Goal: Task Accomplishment & Management: Complete application form

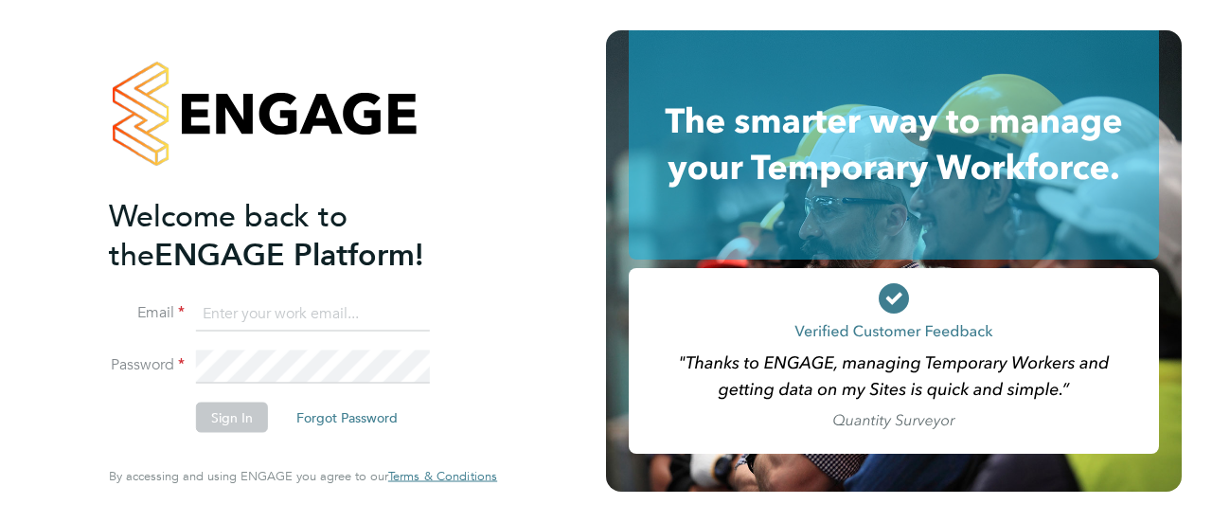
type input "vekimenko@gmail.com"
click at [89, 402] on div "Welcome back to the ENGAGE Platform! Email vekimenko@gmail.com Password Sign In…" at bounding box center [303, 261] width 464 height 522
click at [216, 414] on button "Sign In" at bounding box center [232, 417] width 72 height 30
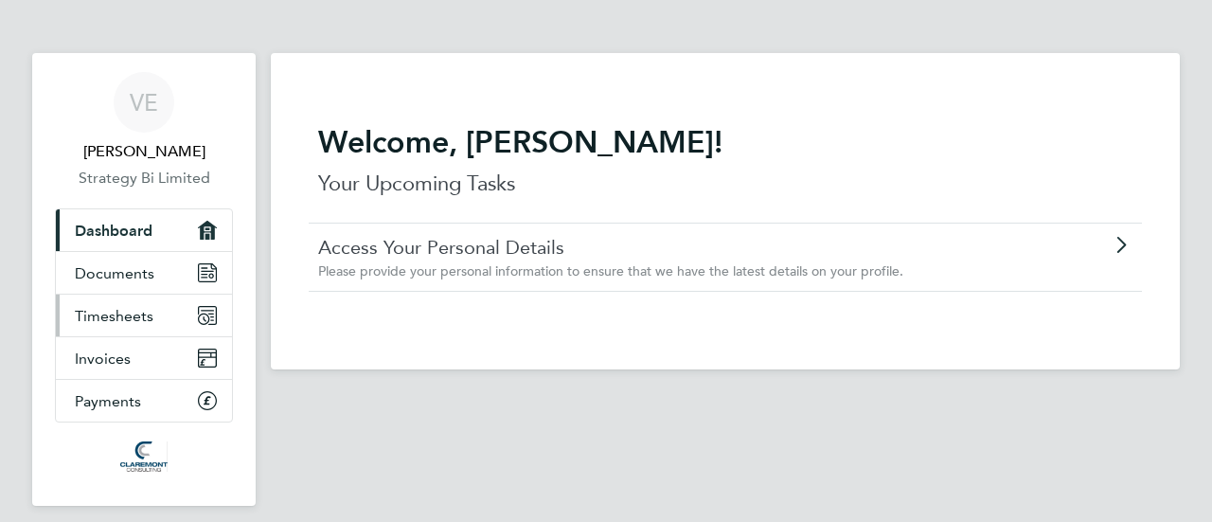
click at [129, 304] on link "Timesheets" at bounding box center [144, 316] width 176 height 42
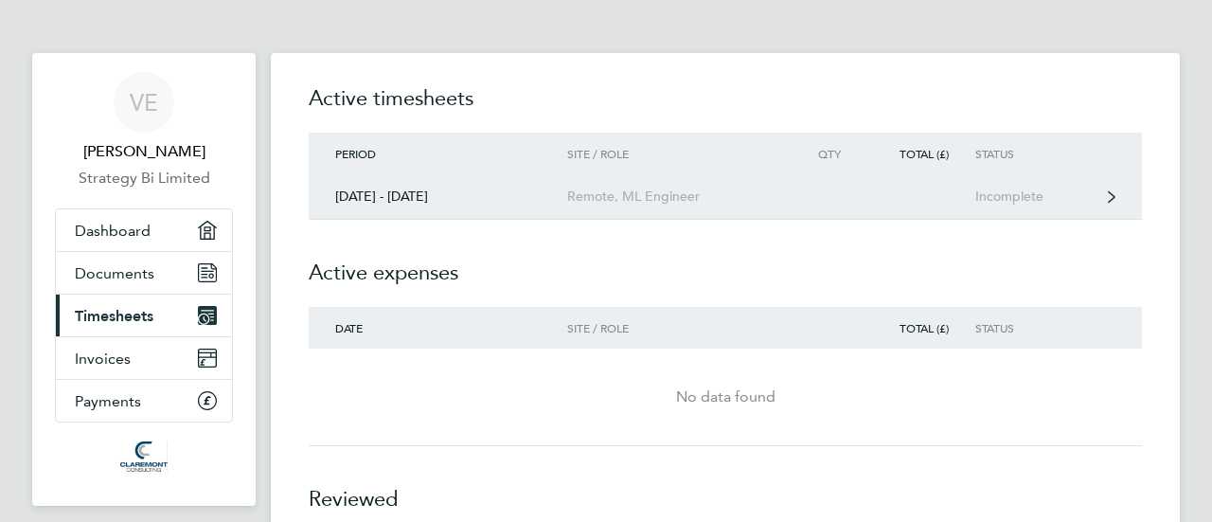
click at [1013, 185] on link "[DATE] - [DATE] Remote, ML Engineer Incomplete" at bounding box center [725, 196] width 833 height 45
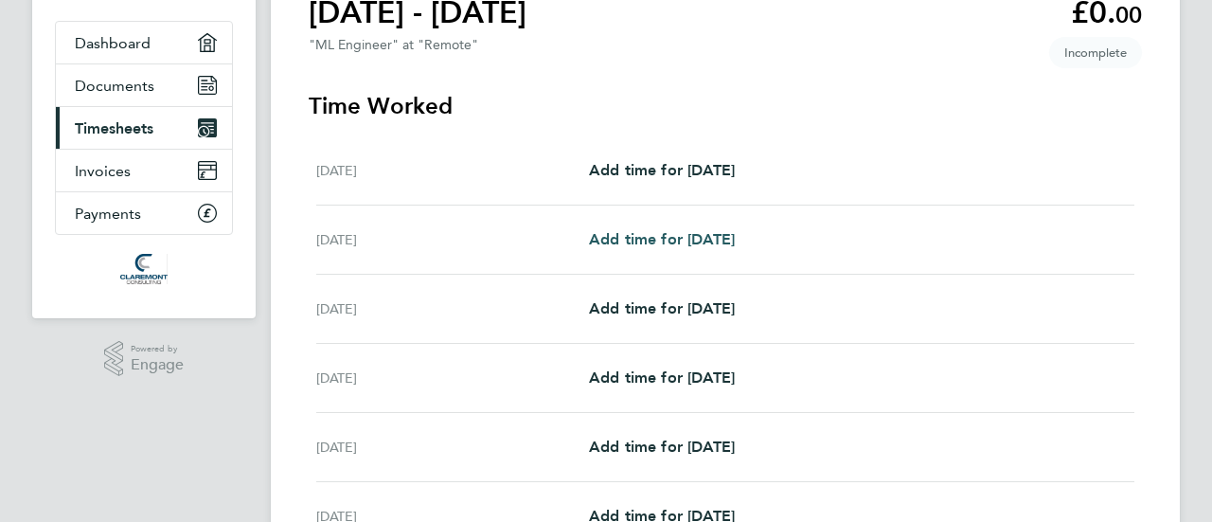
scroll to position [189, 0]
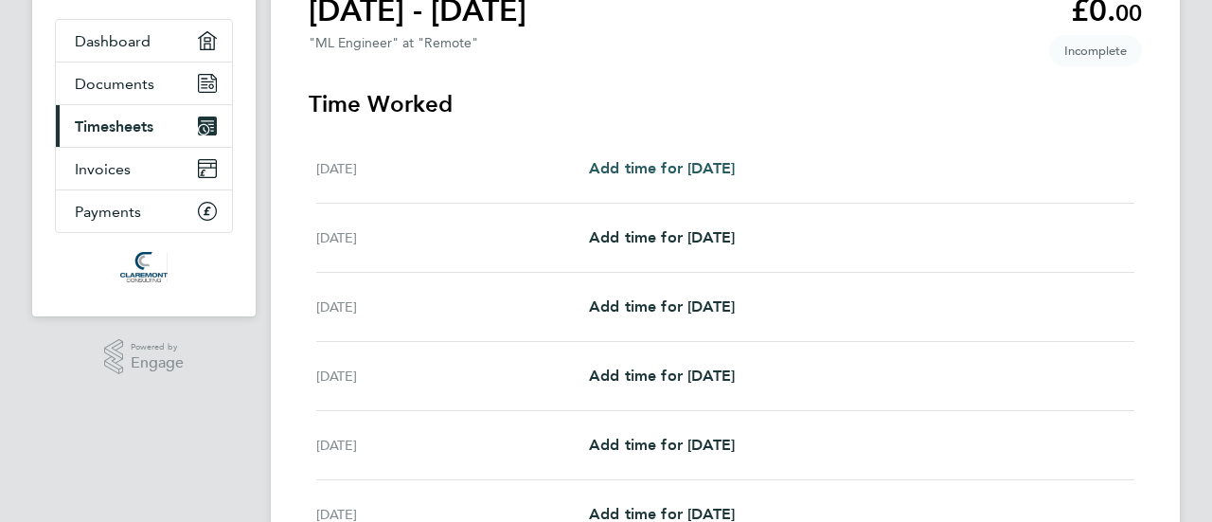
click at [649, 158] on link "Add time for [DATE]" at bounding box center [662, 168] width 146 height 23
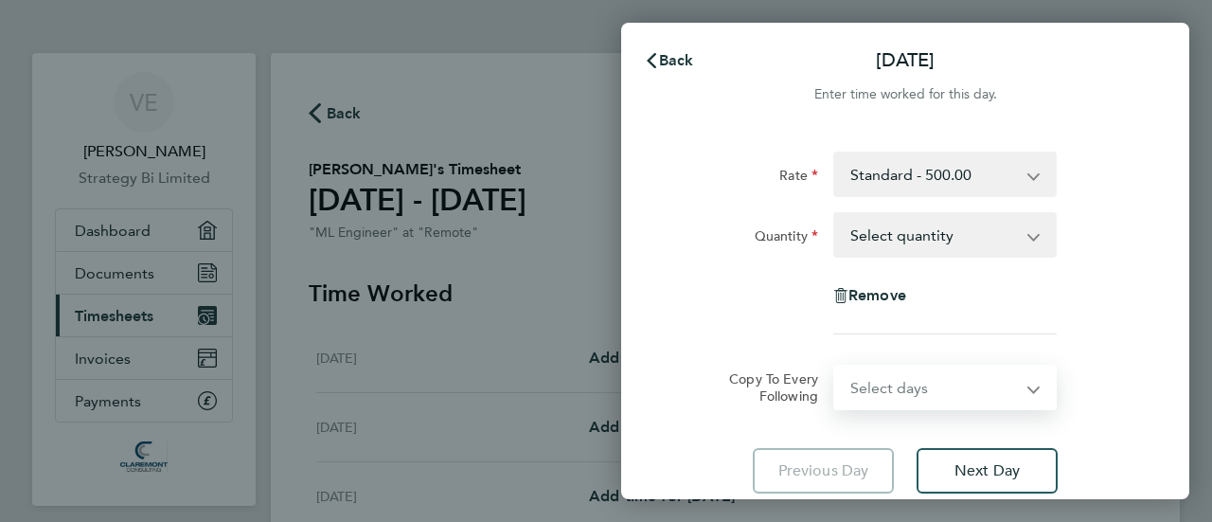
click at [884, 391] on select "Select days Day Weekday (Mon-Fri) Weekend (Sat-Sun) [DATE] [DATE] [DATE] [DATE]…" at bounding box center [934, 387] width 199 height 42
select select "DAY"
click at [835, 366] on select "Select days Day Weekday (Mon-Fri) Weekend (Sat-Sun) [DATE] [DATE] [DATE] [DATE]…" at bounding box center [934, 387] width 199 height 42
select select "[DATE]"
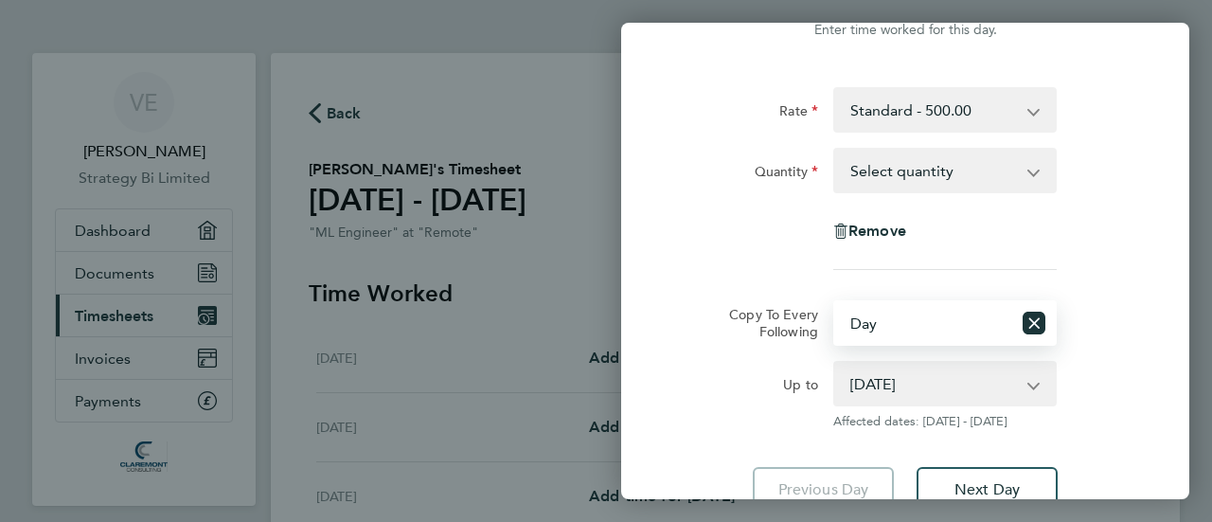
scroll to position [189, 0]
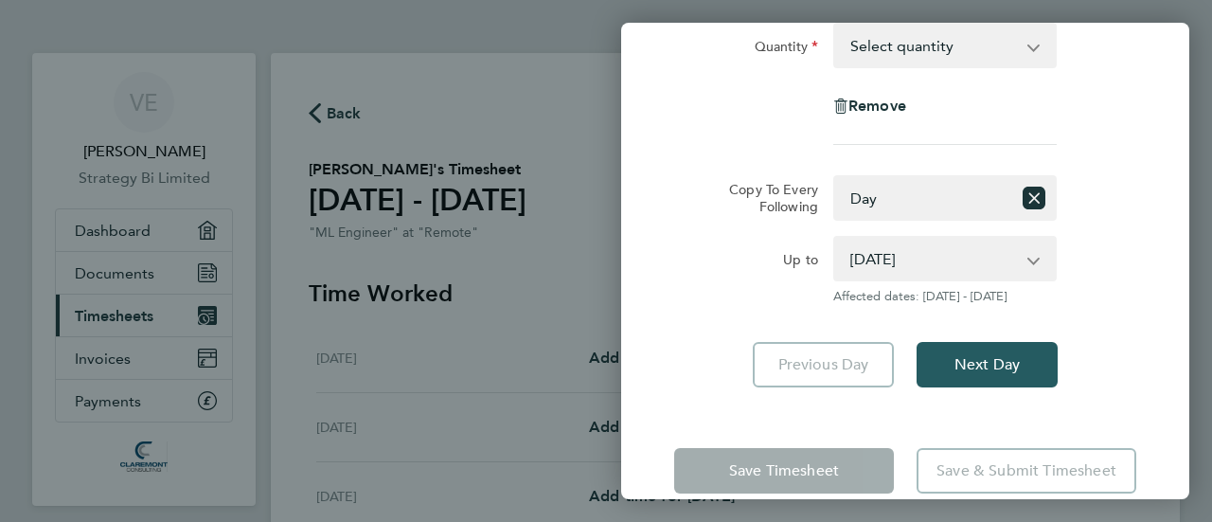
click at [993, 358] on span "Next Day" at bounding box center [987, 364] width 65 height 19
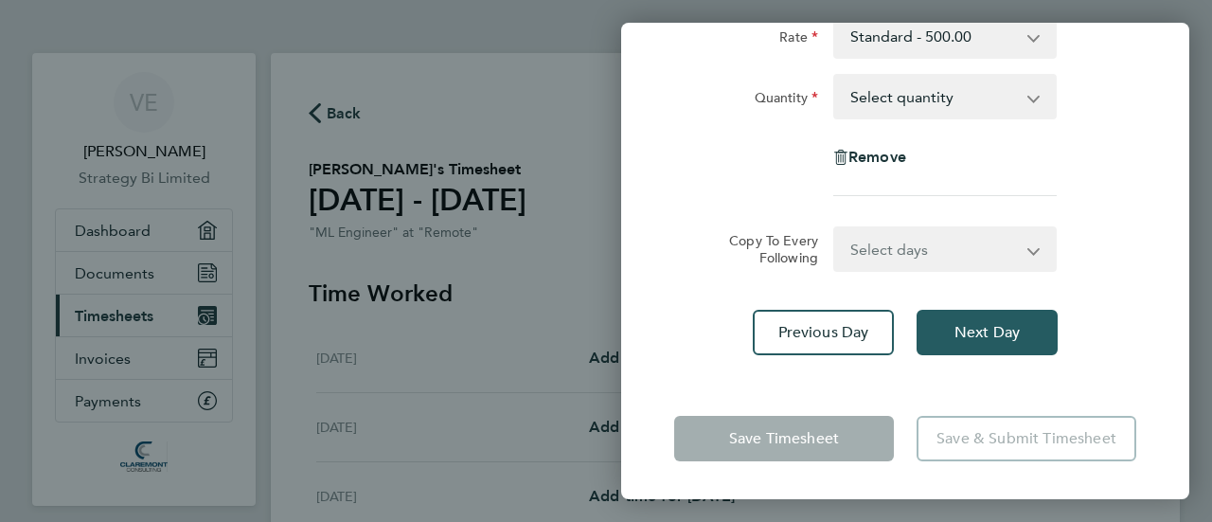
scroll to position [137, 0]
click at [880, 247] on select "Select days Day Weekday (Mon-Fri) Weekend (Sat-Sun) [DATE] [DATE] [DATE] [DATE]…" at bounding box center [934, 250] width 199 height 42
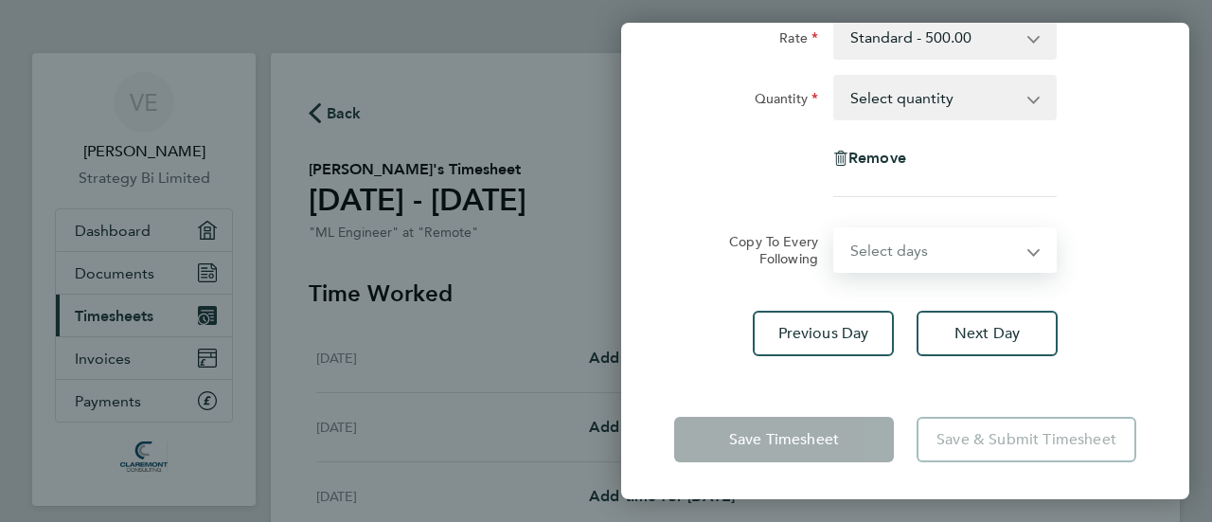
select select "DAY"
click at [835, 229] on select "Select days Day Weekday (Mon-Fri) Weekend (Sat-Sun) [DATE] [DATE] [DATE] [DATE]…" at bounding box center [934, 250] width 199 height 42
select select "[DATE]"
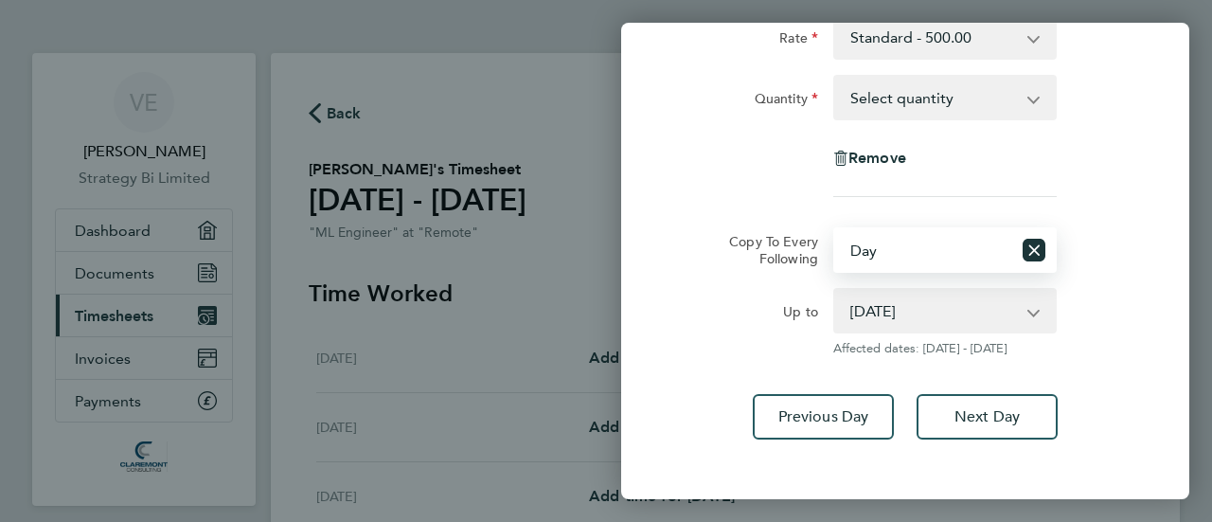
click at [948, 256] on select "Select days Day Weekday (Mon-Fri) Weekend (Sat-Sun) [DATE] [DATE] [DATE] [DATE]…" at bounding box center [923, 250] width 176 height 42
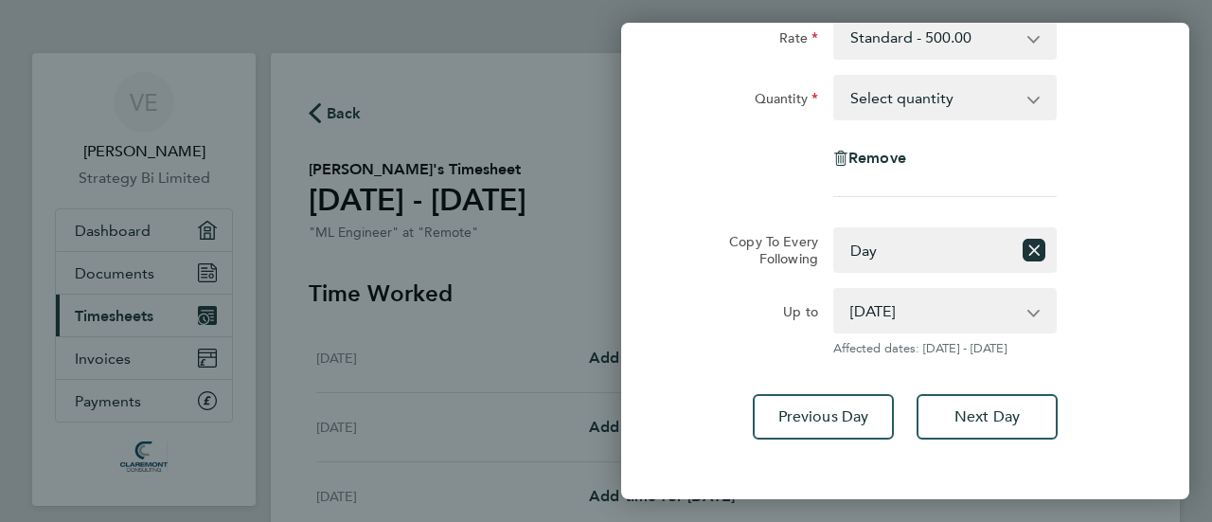
click at [1095, 256] on div "Copy To Every Following Select days Day Weekday (Mon-Fri) Weekend (Sat-Sun) [DA…" at bounding box center [905, 249] width 477 height 45
click at [1009, 413] on span "Next Day" at bounding box center [987, 416] width 65 height 19
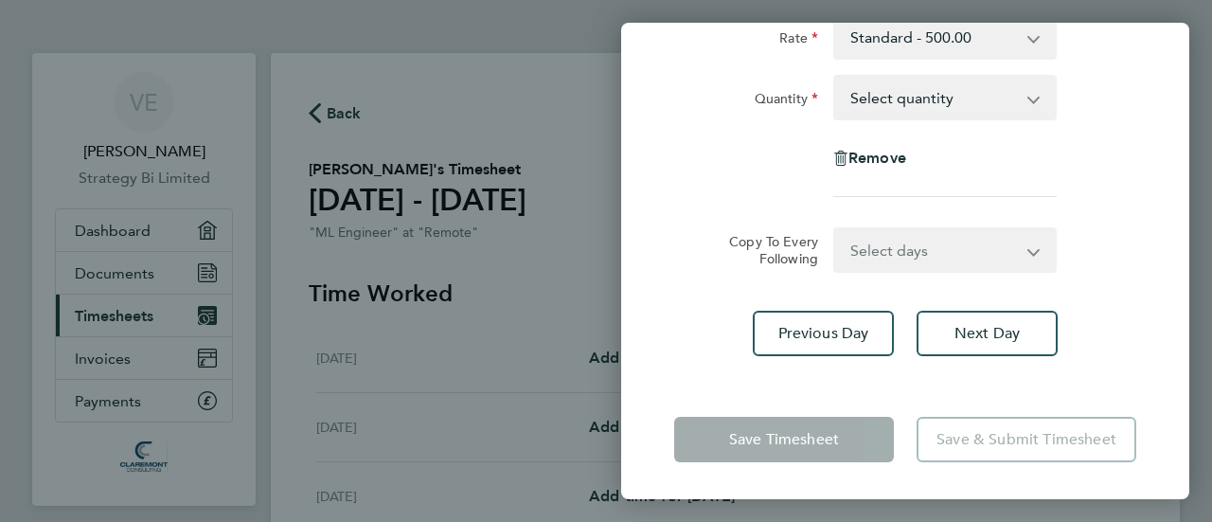
click at [896, 241] on select "Select days Day Weekday (Mon-Fri) Weekend (Sat-Sun) [DATE] [DATE] [DATE] [DATE]" at bounding box center [934, 250] width 199 height 42
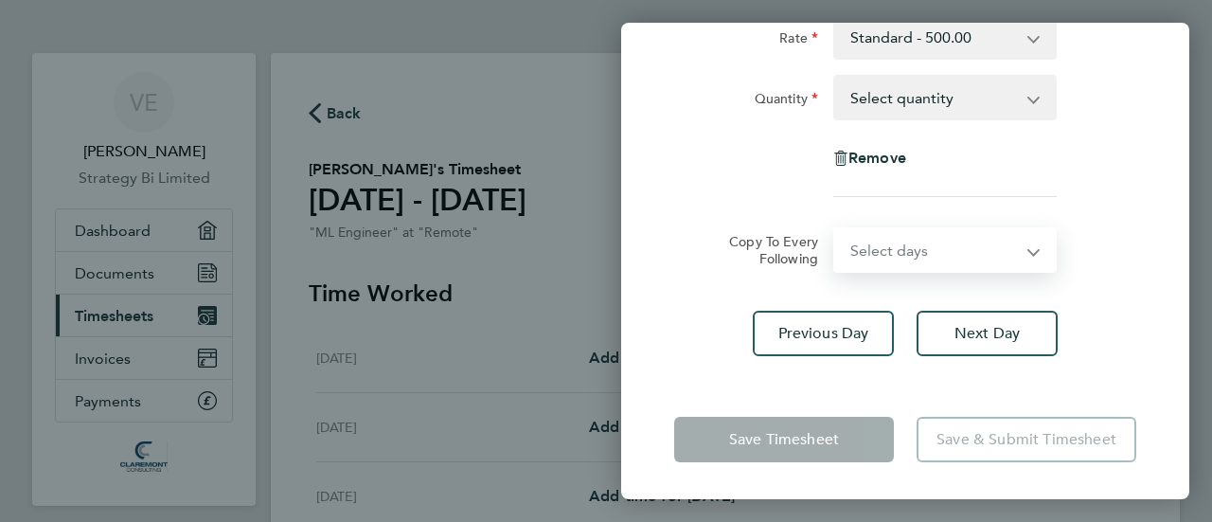
select select "DAY"
click at [835, 229] on select "Select days Day Weekday (Mon-Fri) Weekend (Sat-Sun) [DATE] [DATE] [DATE] [DATE]" at bounding box center [934, 250] width 199 height 42
select select "[DATE]"
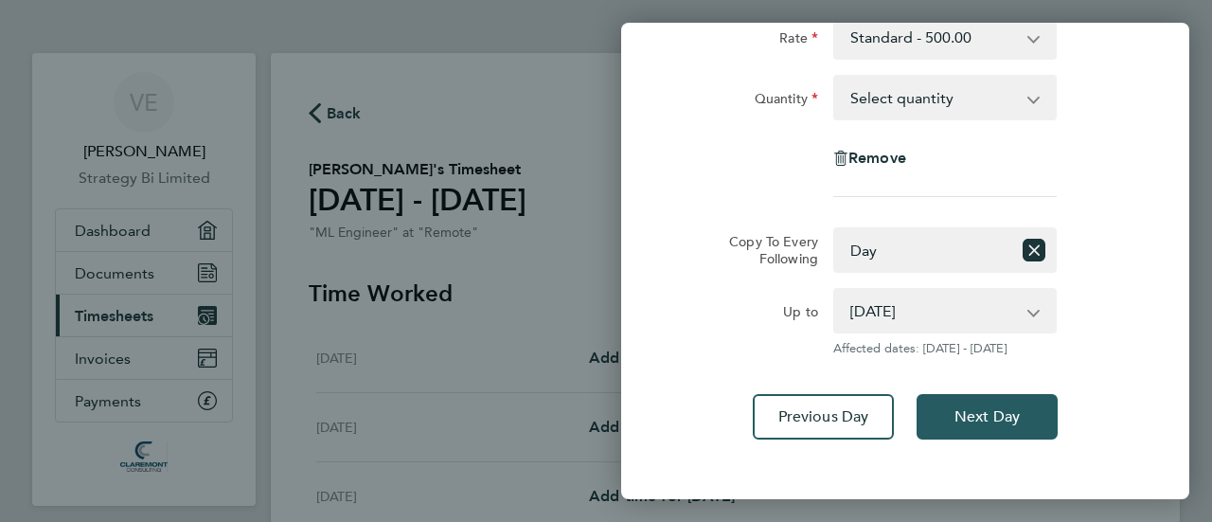
click at [1019, 412] on span "Next Day" at bounding box center [987, 416] width 65 height 19
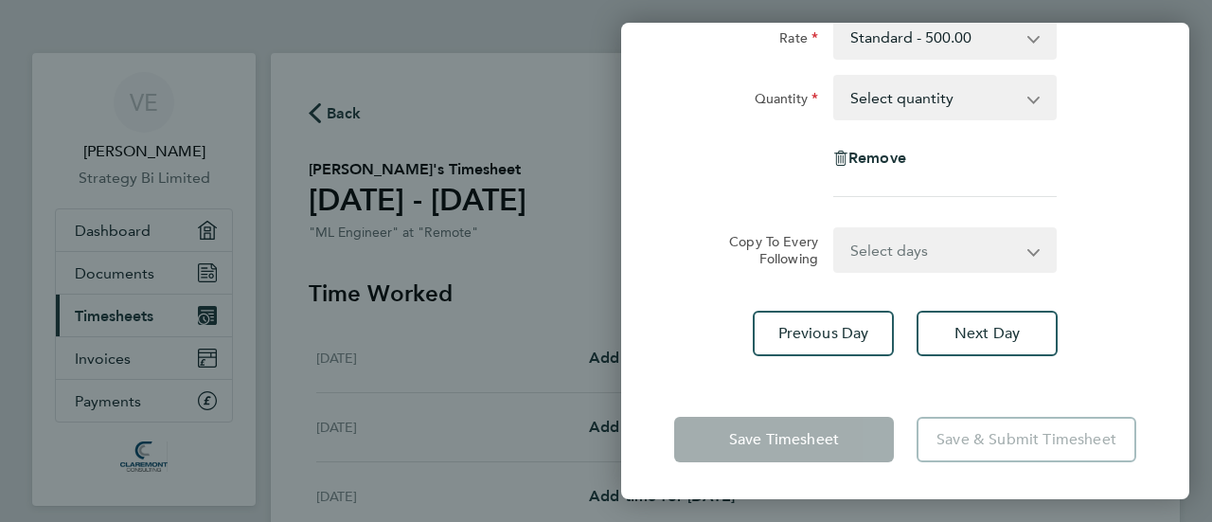
click at [919, 243] on select "Select days Day Weekend (Sat-Sun) [DATE] [DATE] [DATE]" at bounding box center [934, 250] width 199 height 42
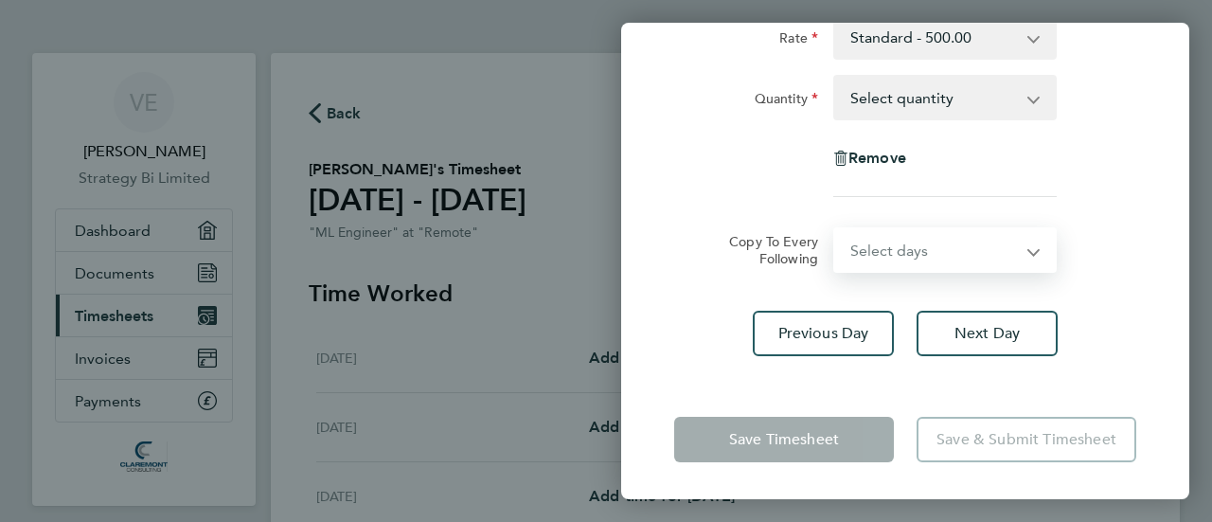
select select "DAY"
click at [835, 229] on select "Select days Day Weekend (Sat-Sun) [DATE] [DATE] [DATE]" at bounding box center [934, 250] width 199 height 42
select select "[DATE]"
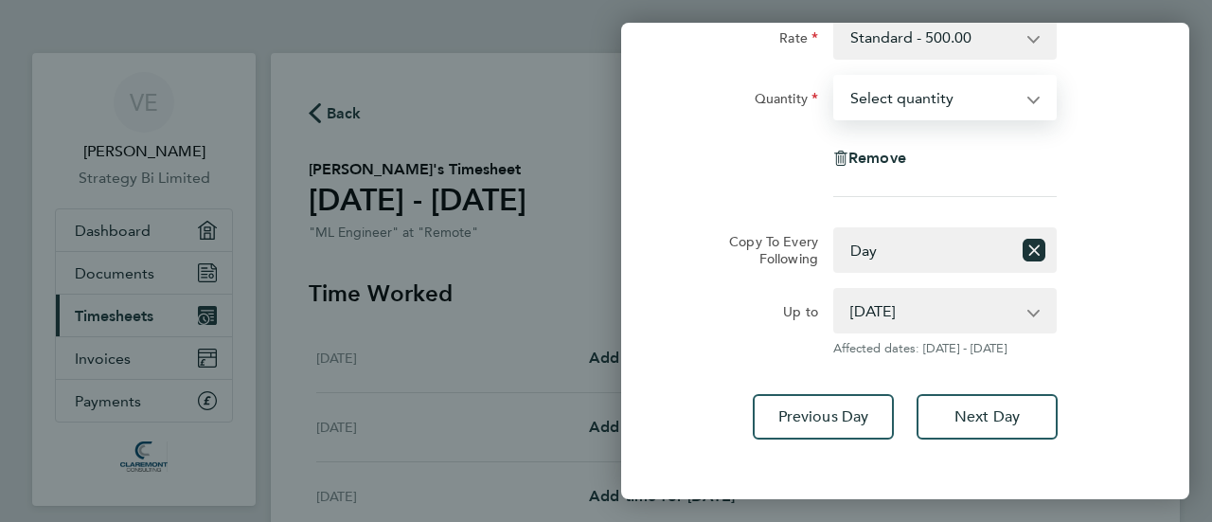
click at [908, 100] on select "Select quantity 0.5 1" at bounding box center [933, 98] width 197 height 42
select select "1"
click at [835, 77] on select "Select quantity 0.5 1" at bounding box center [933, 98] width 197 height 42
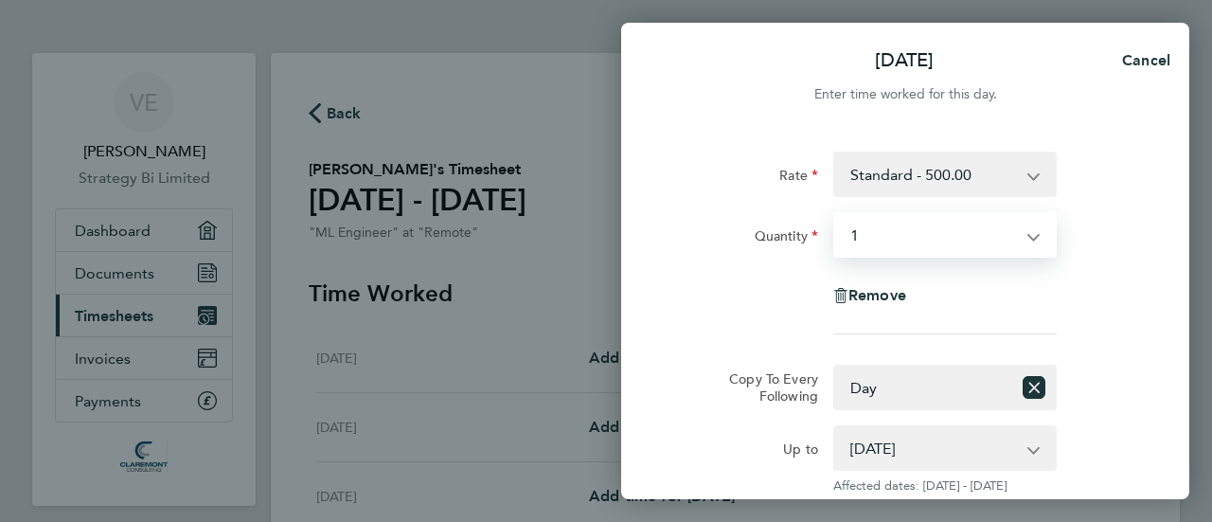
scroll to position [189, 0]
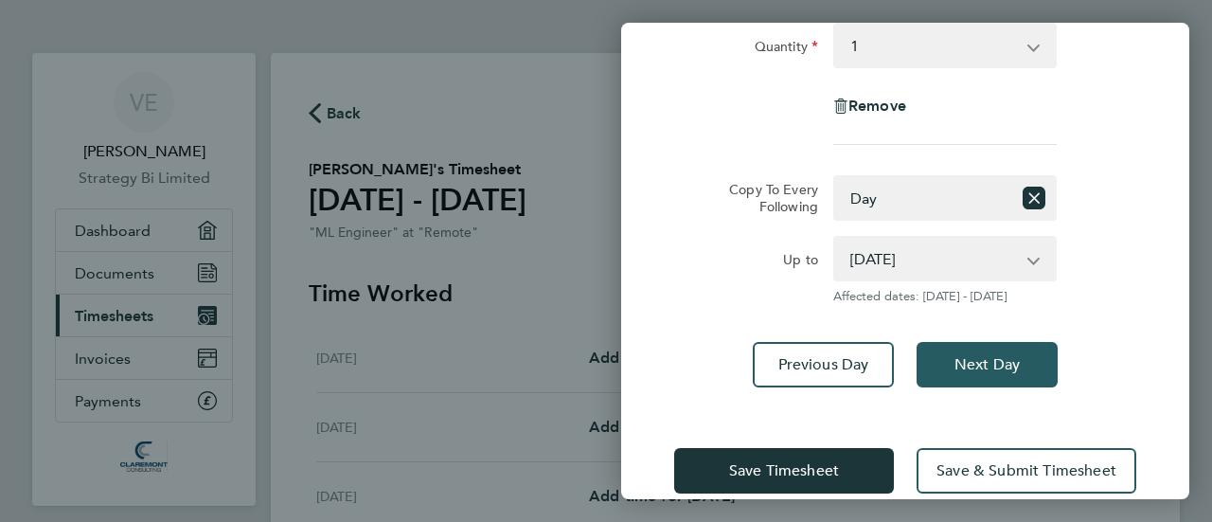
click at [978, 363] on span "Next Day" at bounding box center [987, 364] width 65 height 19
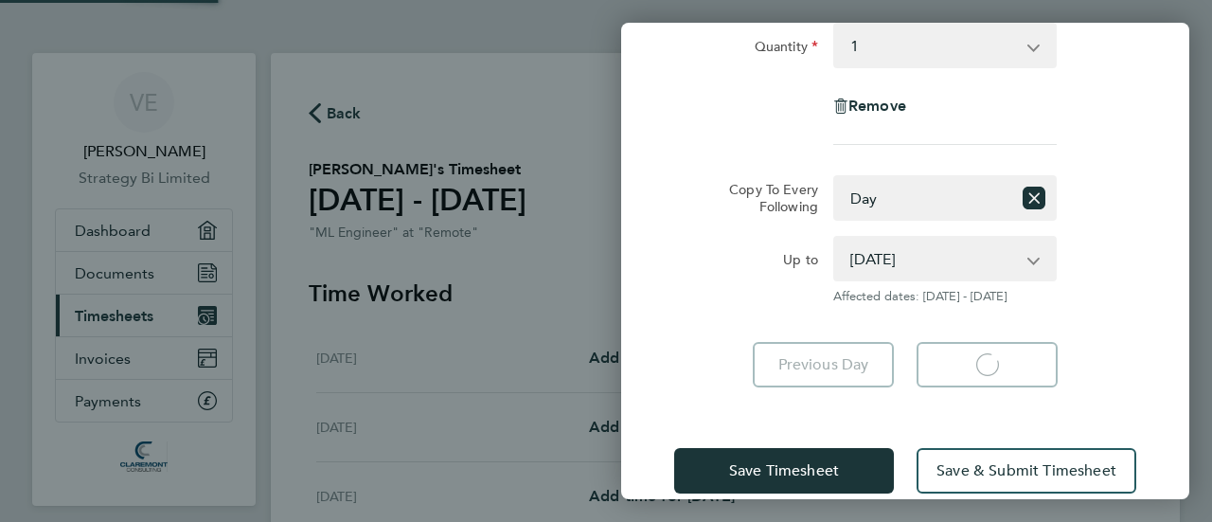
select select "1"
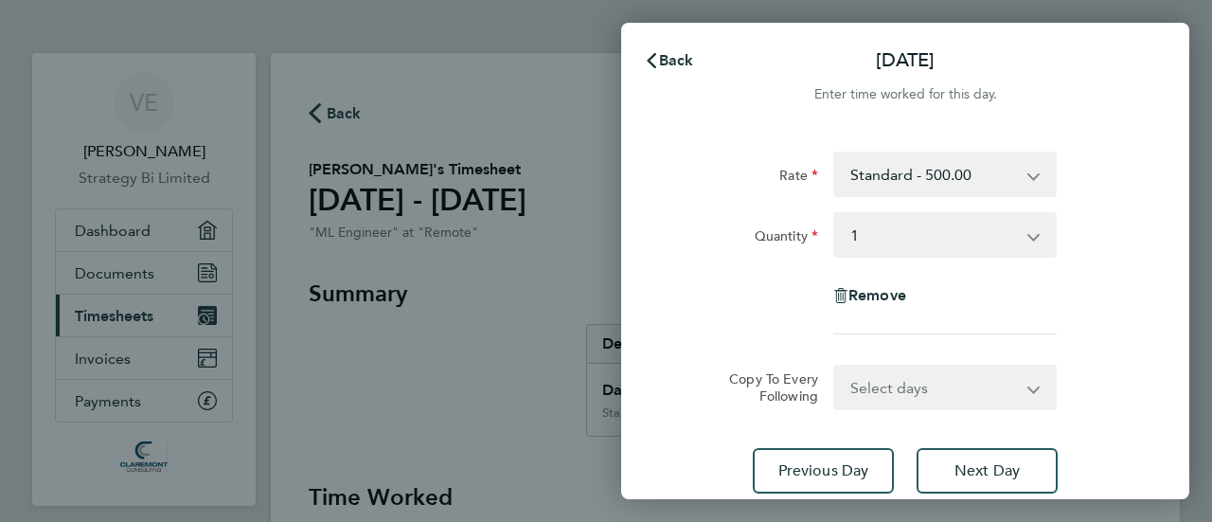
scroll to position [137, 0]
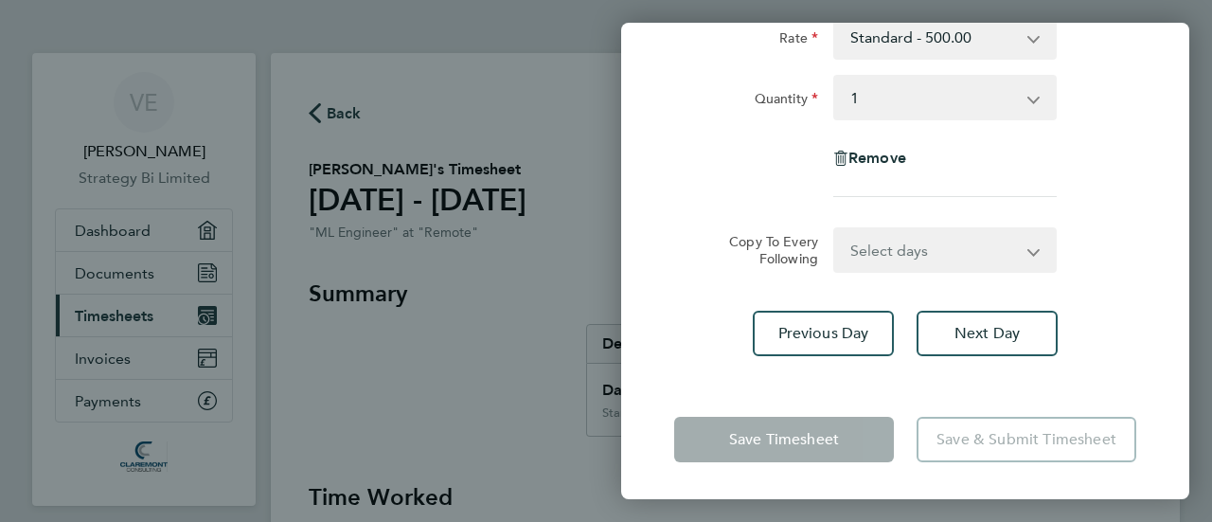
click at [945, 251] on select "Select days Day Weekend (Sat-Sun) [DATE] [DATE]" at bounding box center [934, 250] width 199 height 42
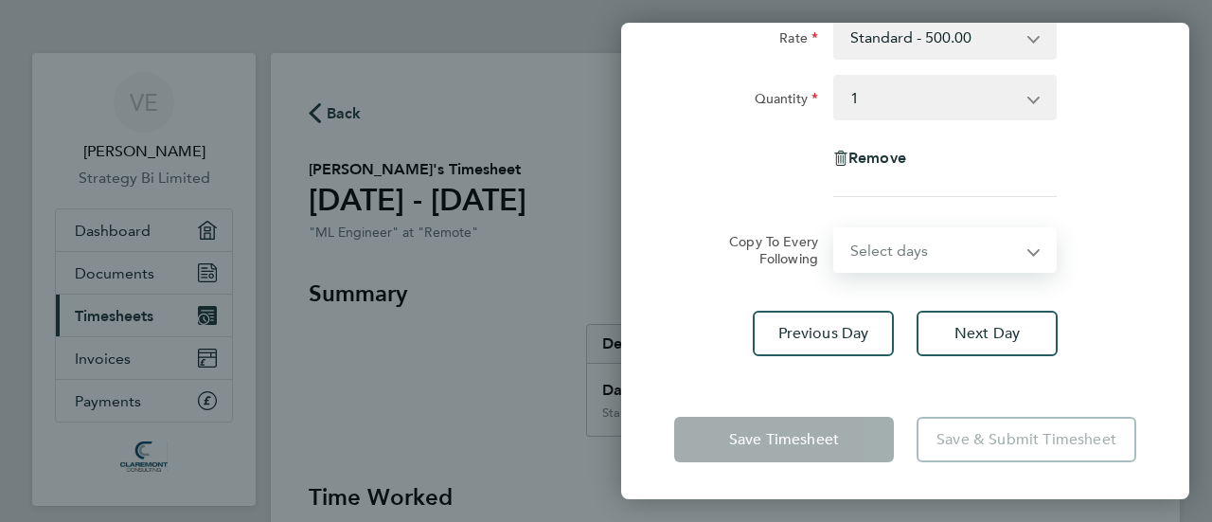
select select "DAY"
click at [835, 229] on select "Select days Day Weekend (Sat-Sun) [DATE] [DATE]" at bounding box center [934, 250] width 199 height 42
select select "[DATE]"
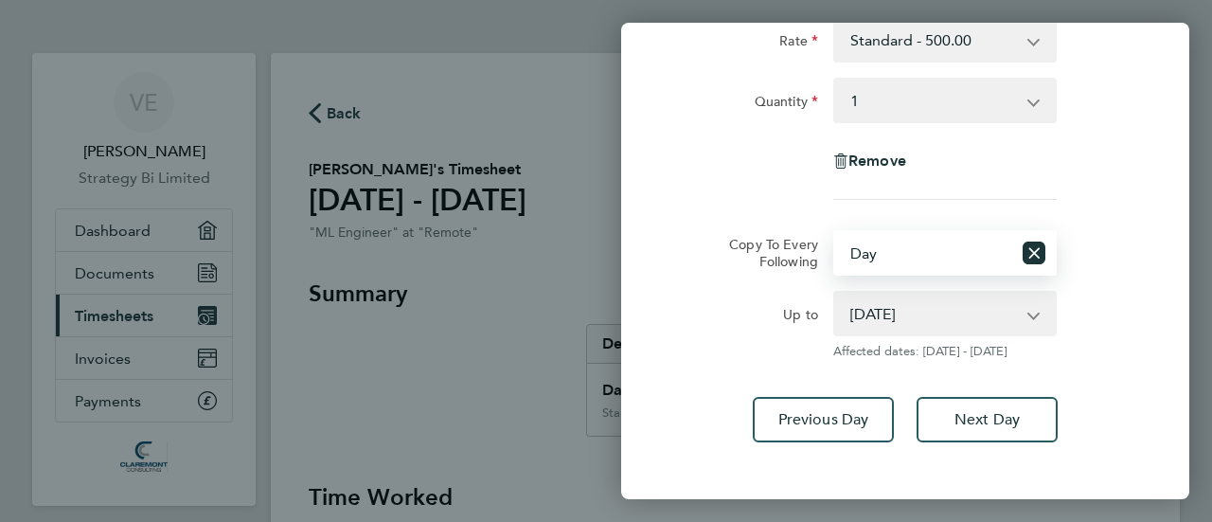
scroll to position [0, 0]
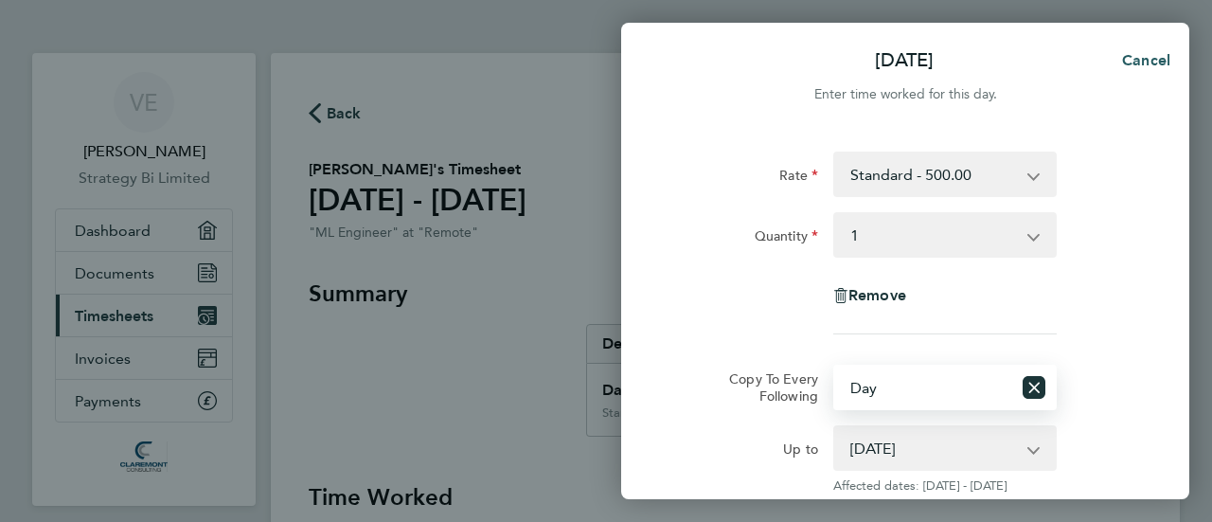
click at [1139, 56] on span "Cancel" at bounding box center [1143, 60] width 54 height 18
select select "0: null"
select select "1"
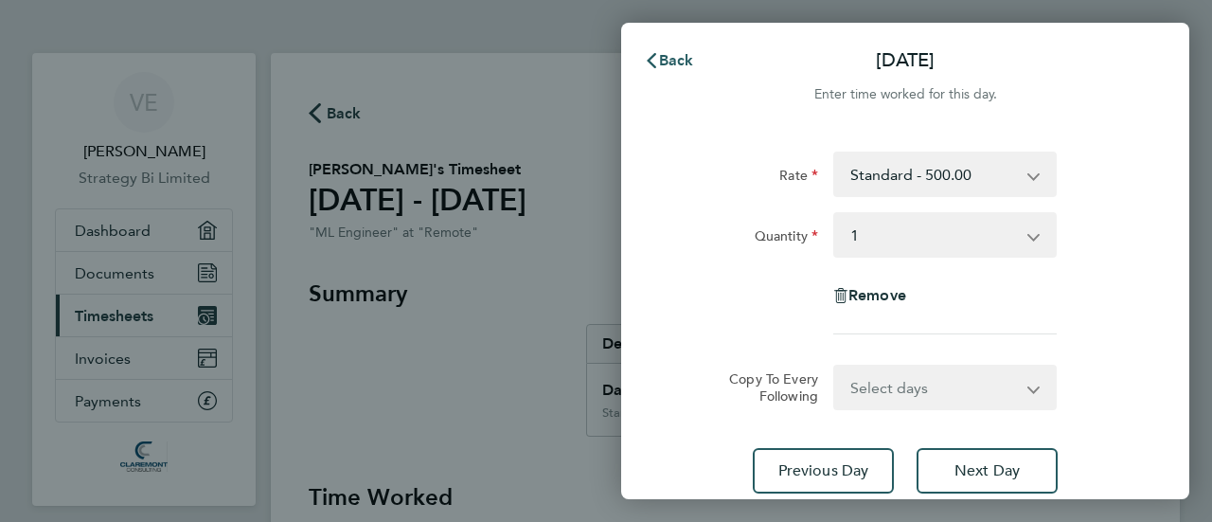
click at [680, 58] on span "Back" at bounding box center [676, 60] width 35 height 18
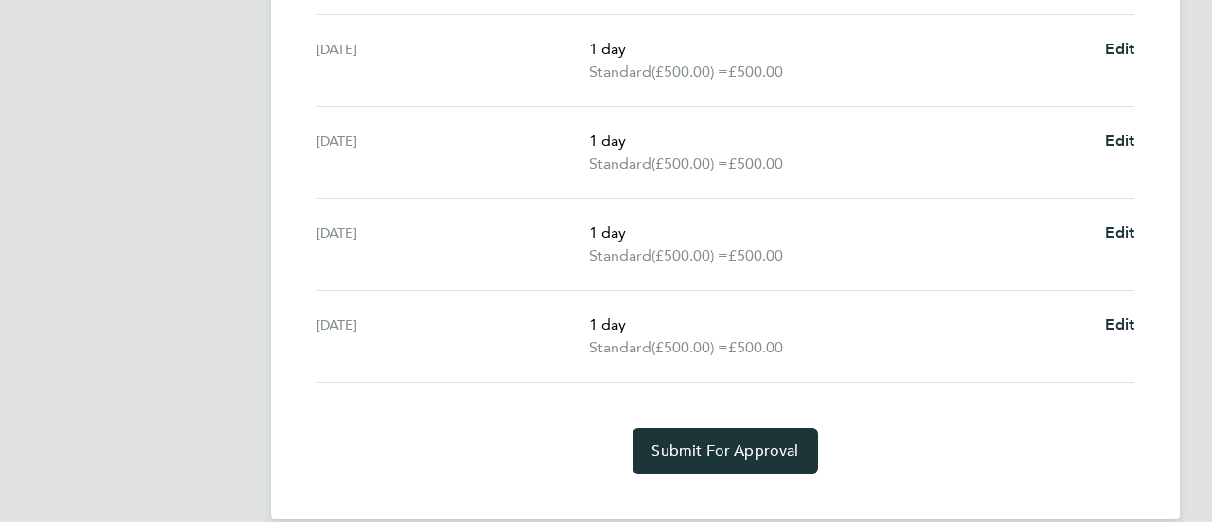
scroll to position [744, 0]
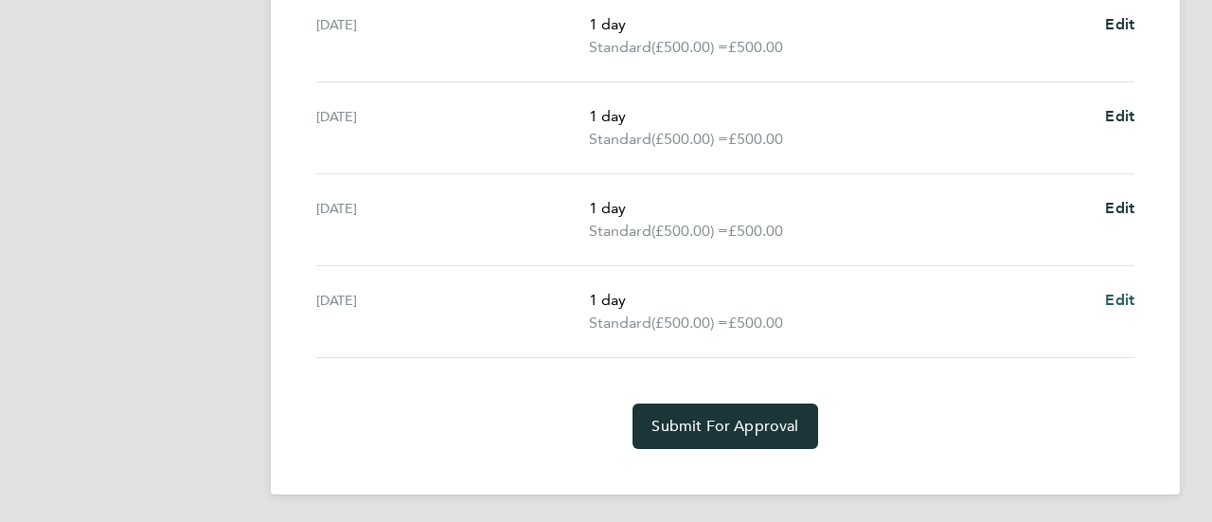
click at [1121, 295] on span "Edit" at bounding box center [1119, 300] width 29 height 18
select select "1"
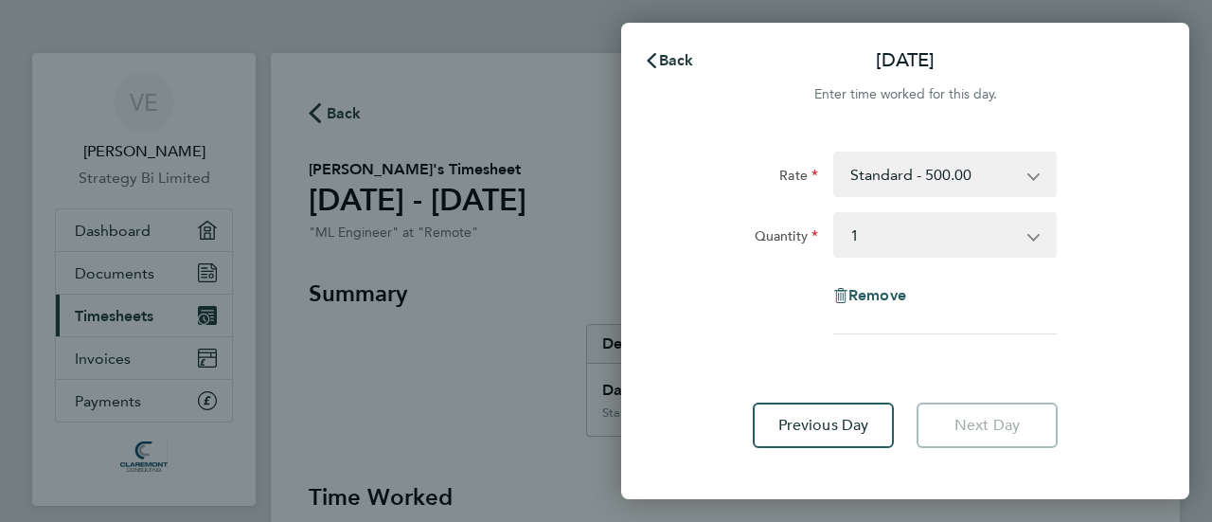
click at [873, 297] on span "Remove" at bounding box center [878, 295] width 58 height 18
select select "null"
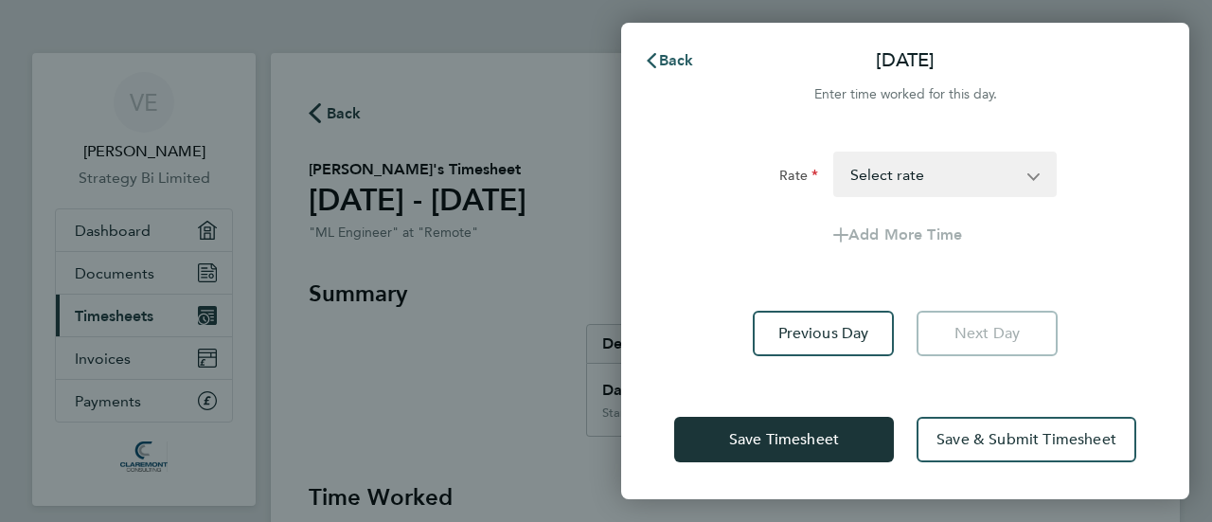
click at [670, 61] on span "Back" at bounding box center [676, 60] width 35 height 18
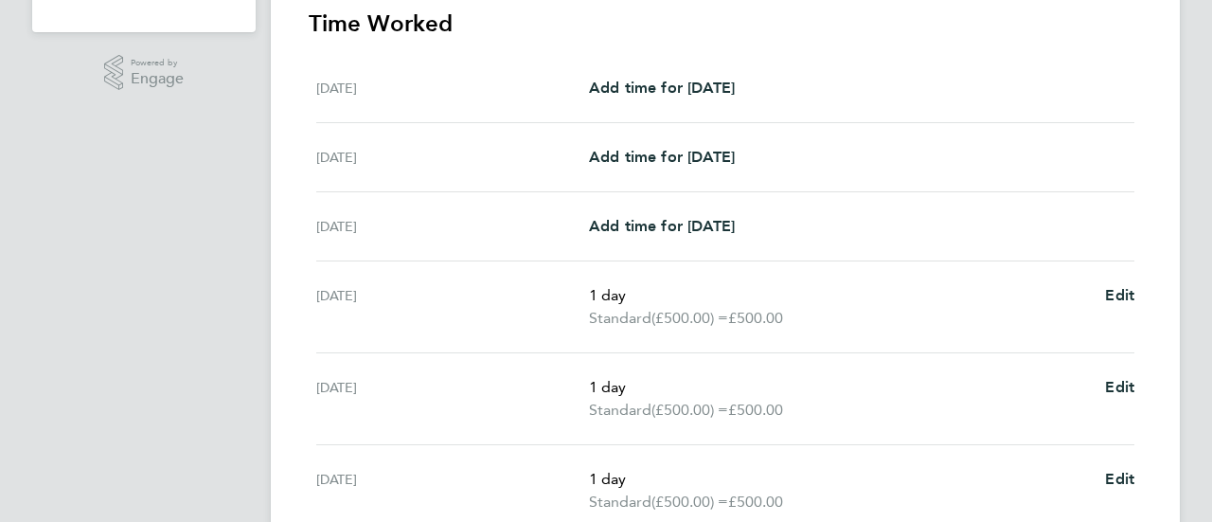
scroll to position [744, 0]
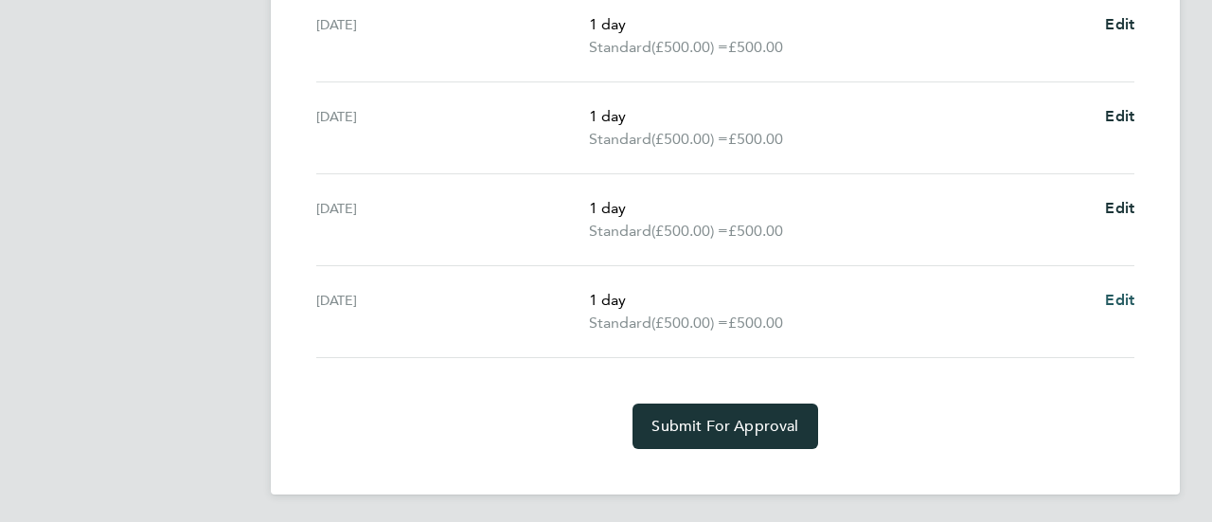
click at [1115, 299] on span "Edit" at bounding box center [1119, 300] width 29 height 18
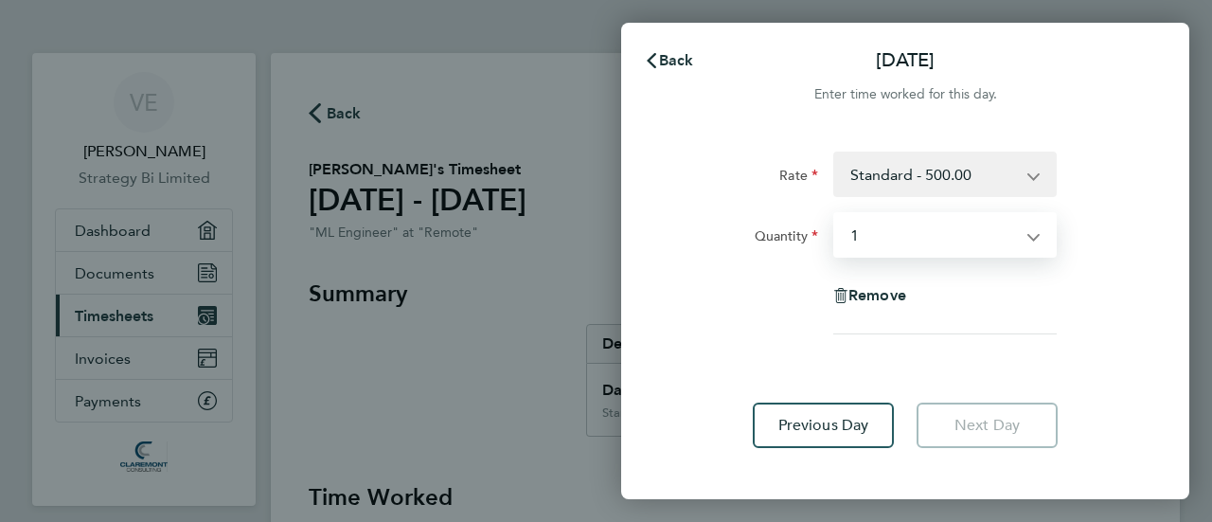
click at [884, 237] on select "Select quantity 0.5 1" at bounding box center [933, 235] width 197 height 42
select select "null"
click at [835, 214] on select "Select quantity 0.5 1" at bounding box center [933, 235] width 197 height 42
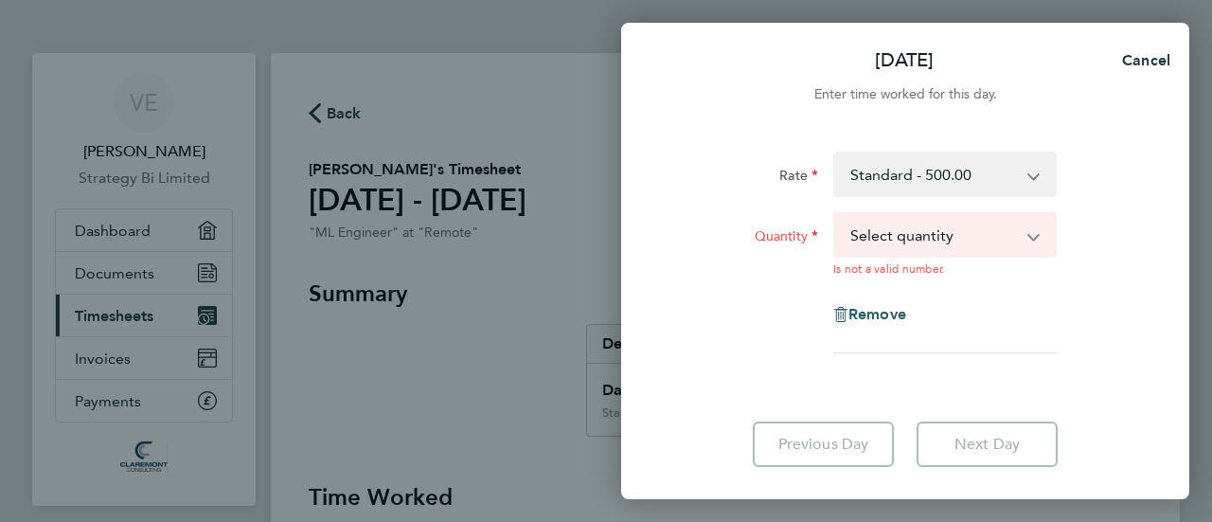
click at [865, 294] on div "Remove" at bounding box center [905, 314] width 159 height 45
click at [1141, 59] on span "Cancel" at bounding box center [1143, 60] width 54 height 18
select select "1"
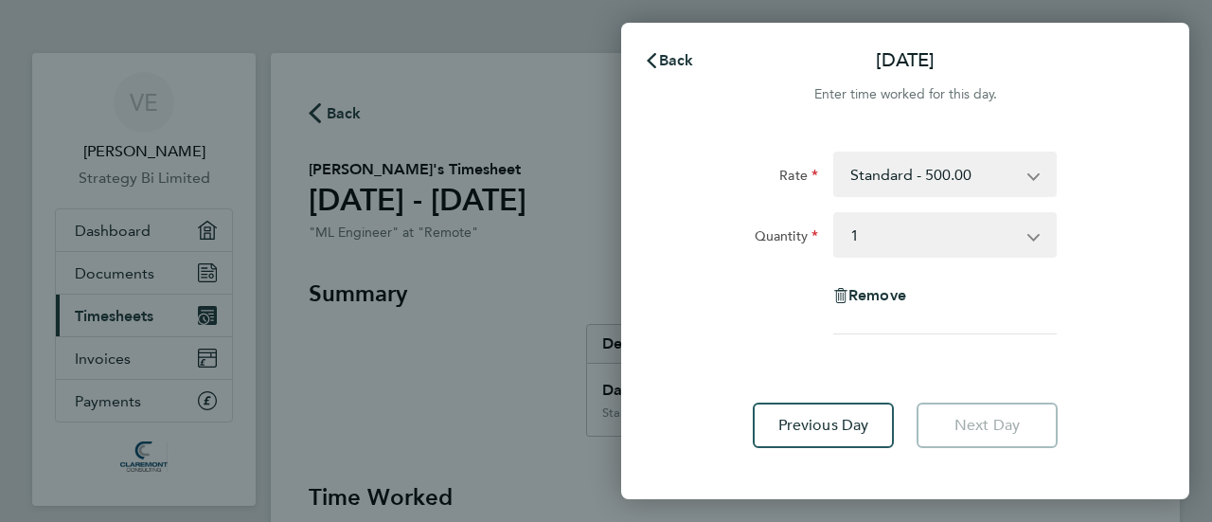
click at [875, 312] on div "Remove" at bounding box center [905, 295] width 159 height 45
click at [880, 290] on span "Remove" at bounding box center [878, 295] width 58 height 18
select select "null"
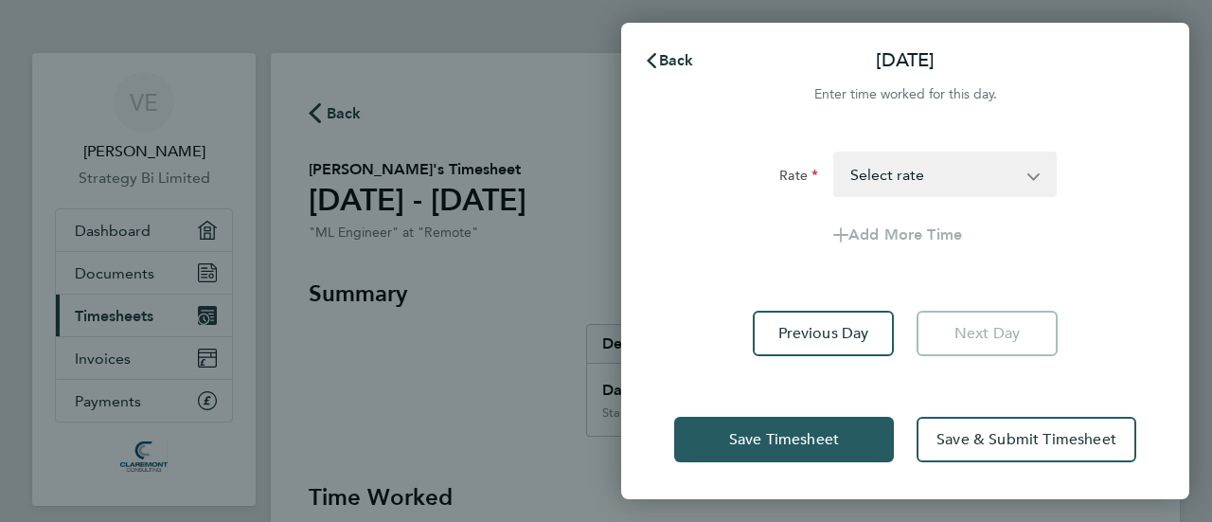
click at [759, 438] on span "Save Timesheet" at bounding box center [784, 439] width 110 height 19
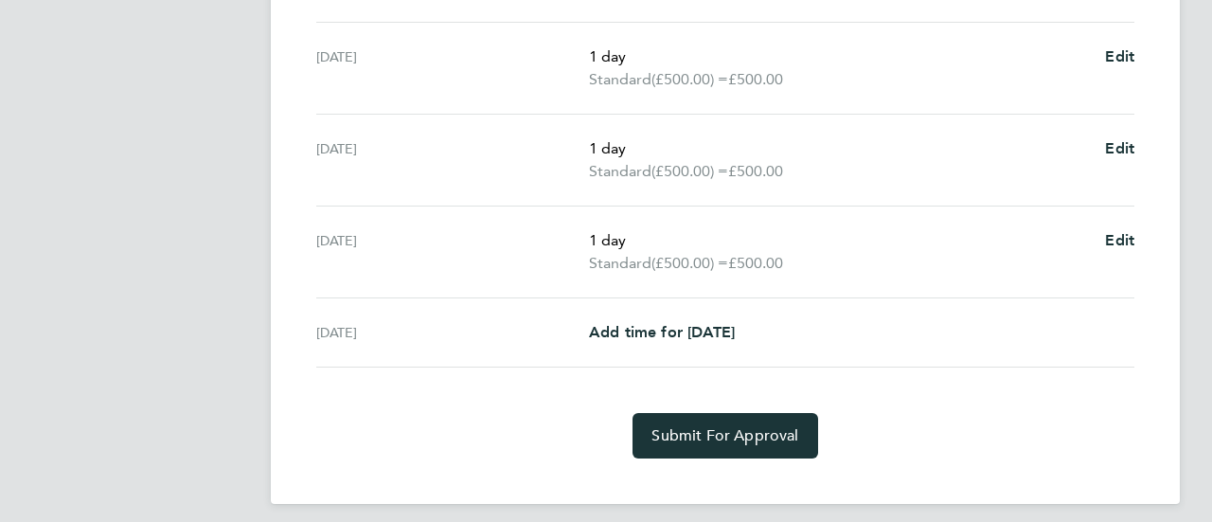
scroll to position [722, 0]
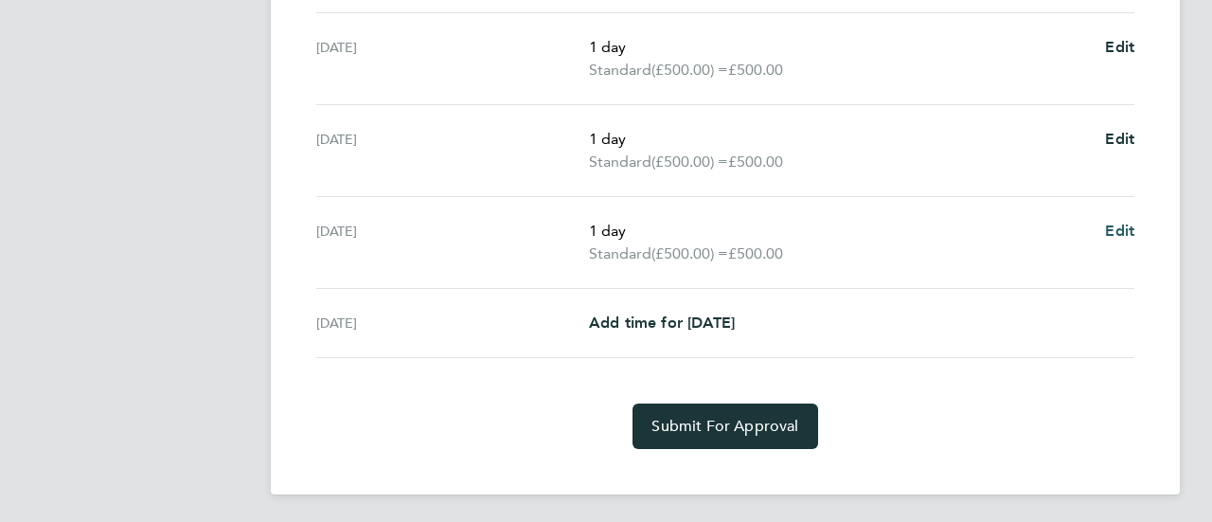
click at [1127, 231] on span "Edit" at bounding box center [1119, 231] width 29 height 18
select select "1"
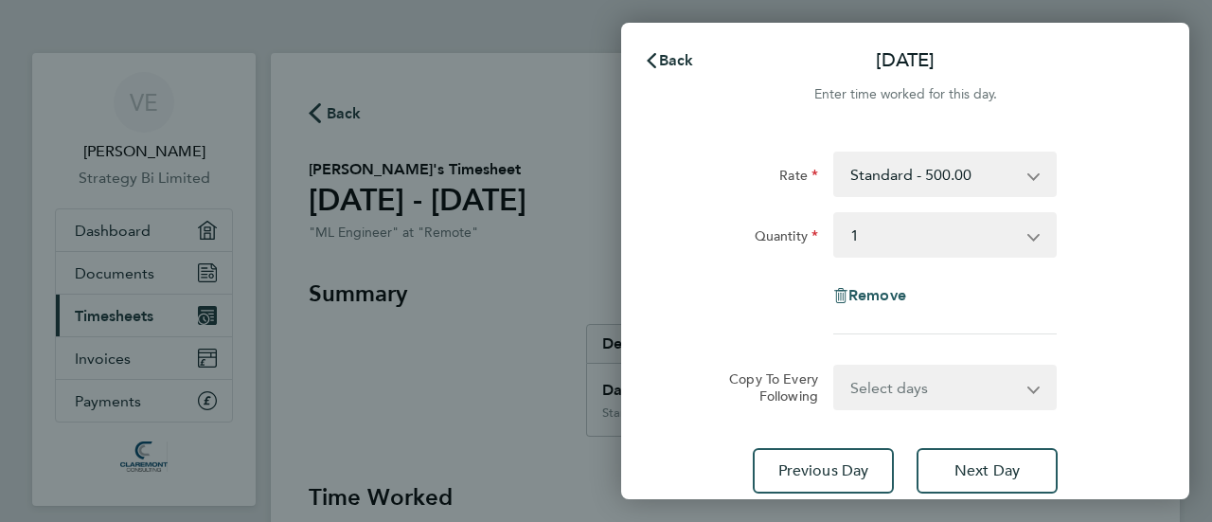
click at [875, 287] on span "Remove" at bounding box center [878, 295] width 58 height 18
select select "null"
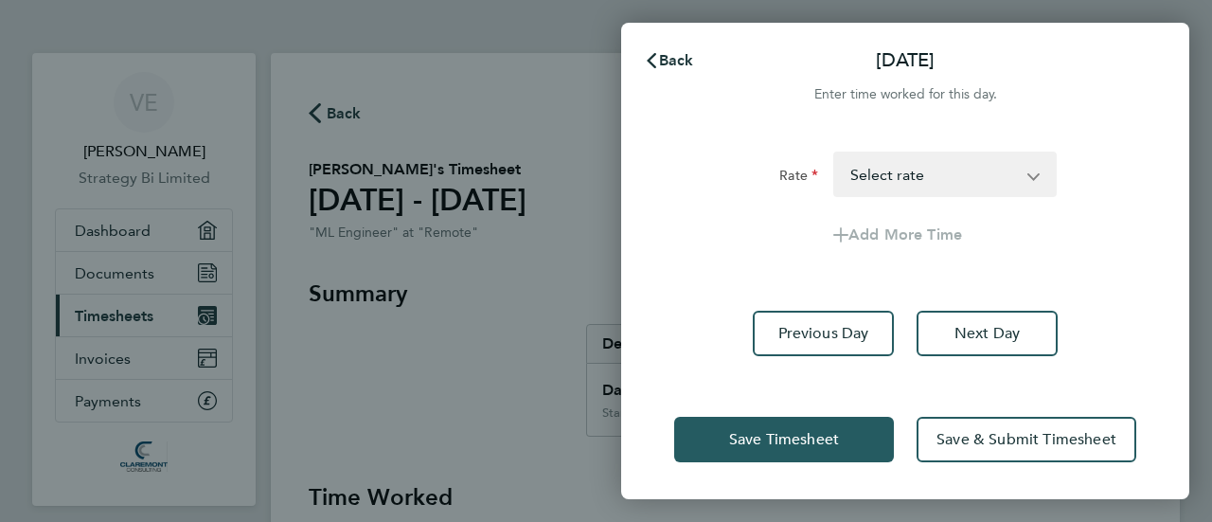
click at [828, 432] on span "Save Timesheet" at bounding box center [784, 439] width 110 height 19
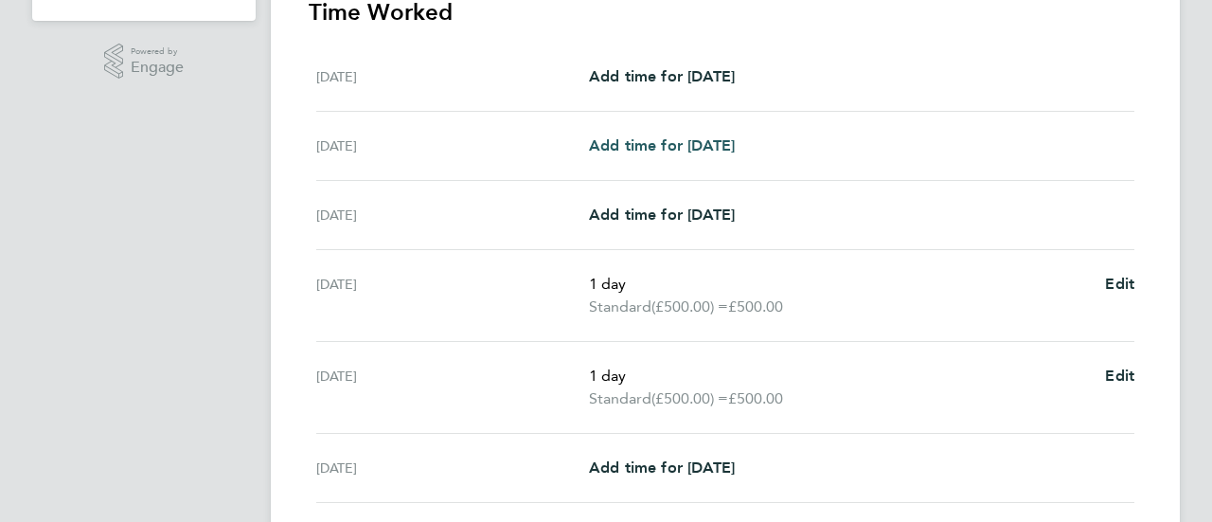
scroll to position [415, 0]
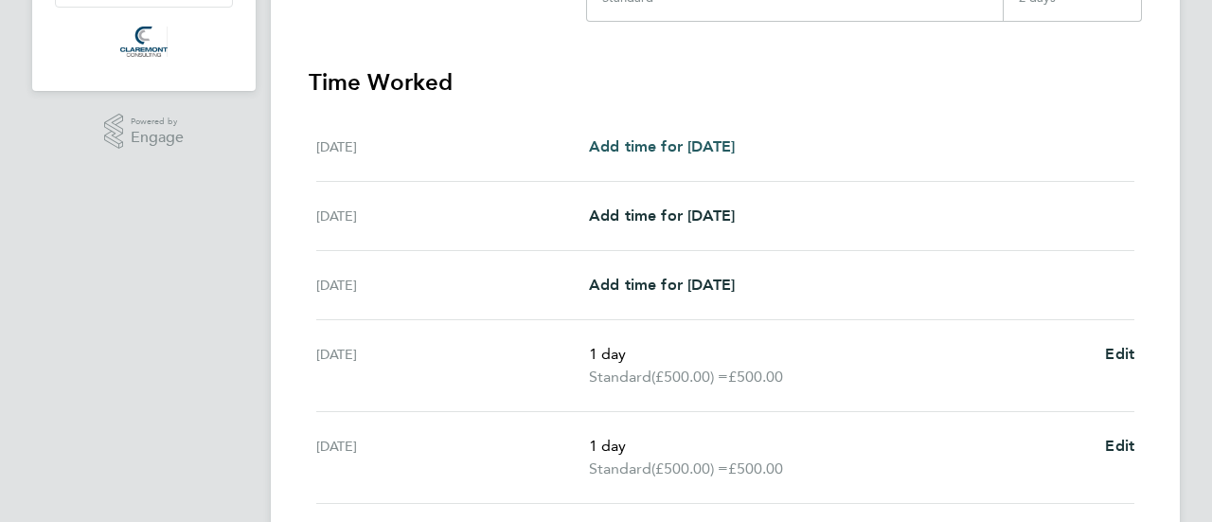
click at [695, 141] on span "Add time for [DATE]" at bounding box center [662, 146] width 146 height 18
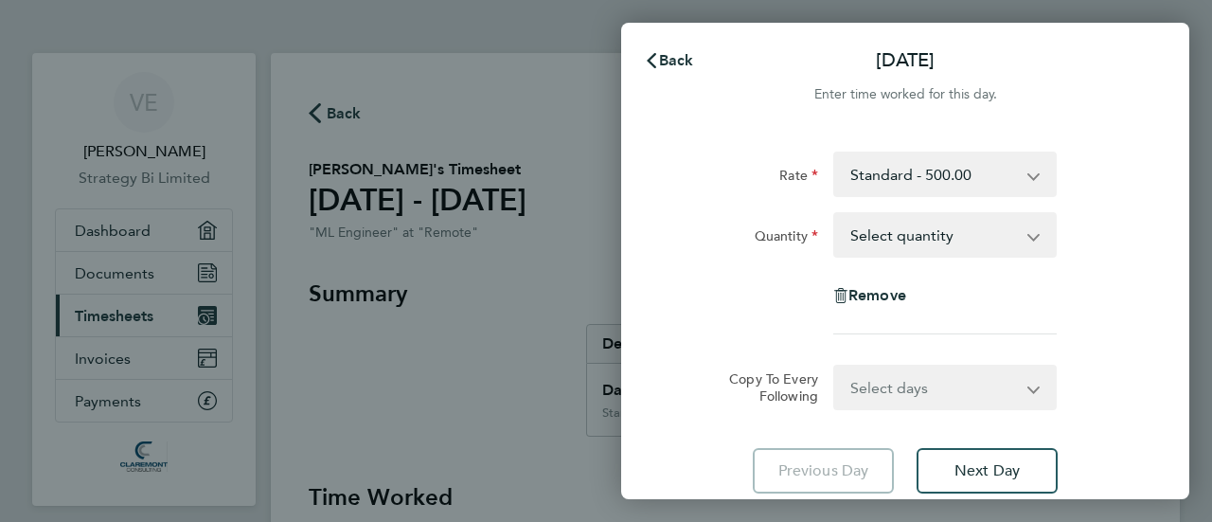
click at [915, 234] on select "Select quantity 0.5 1" at bounding box center [933, 235] width 197 height 42
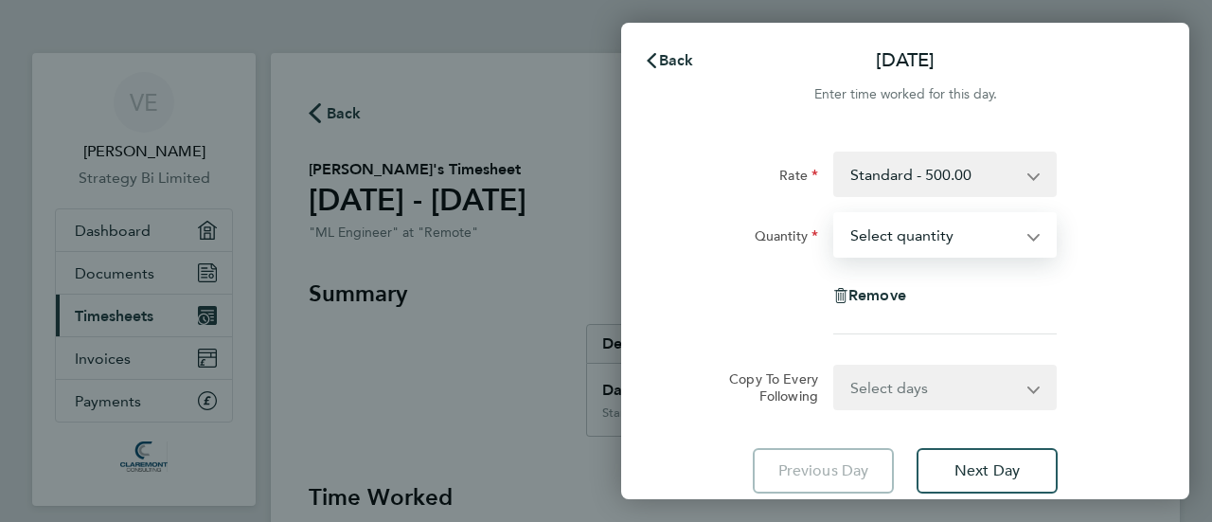
select select "1"
click at [835, 214] on select "Select quantity 0.5 1" at bounding box center [933, 235] width 197 height 42
click at [910, 385] on select "Select days Day Weekday (Mon-Fri) Weekend (Sat-Sun) [DATE] [DATE] [DATE] [DATE]…" at bounding box center [934, 387] width 199 height 42
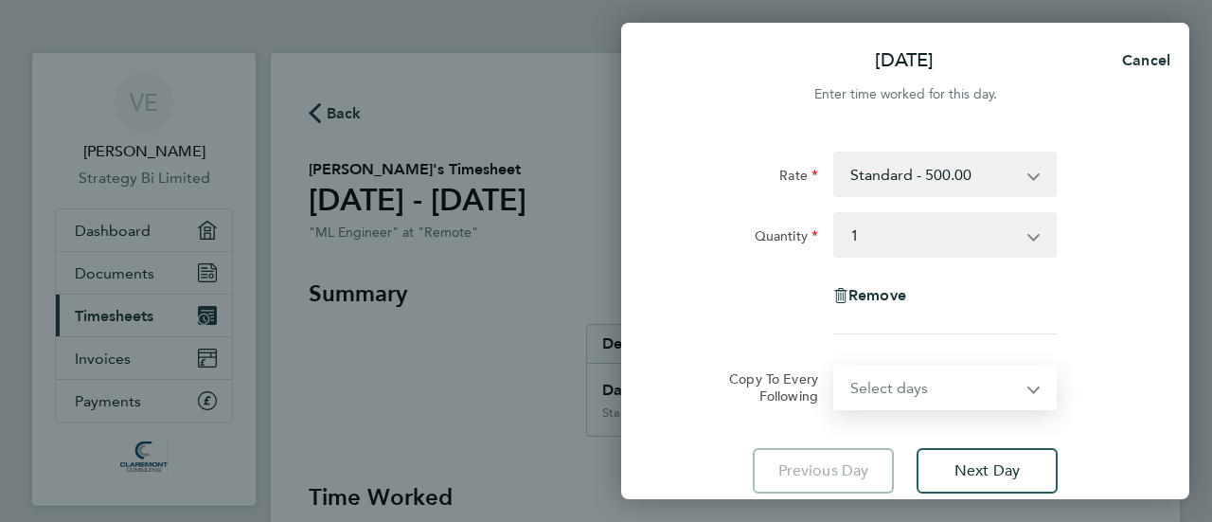
select select "DAY"
click at [835, 366] on select "Select days Day Weekday (Mon-Fri) Weekend (Sat-Sun) [DATE] [DATE] [DATE] [DATE]…" at bounding box center [934, 387] width 199 height 42
select select "[DATE]"
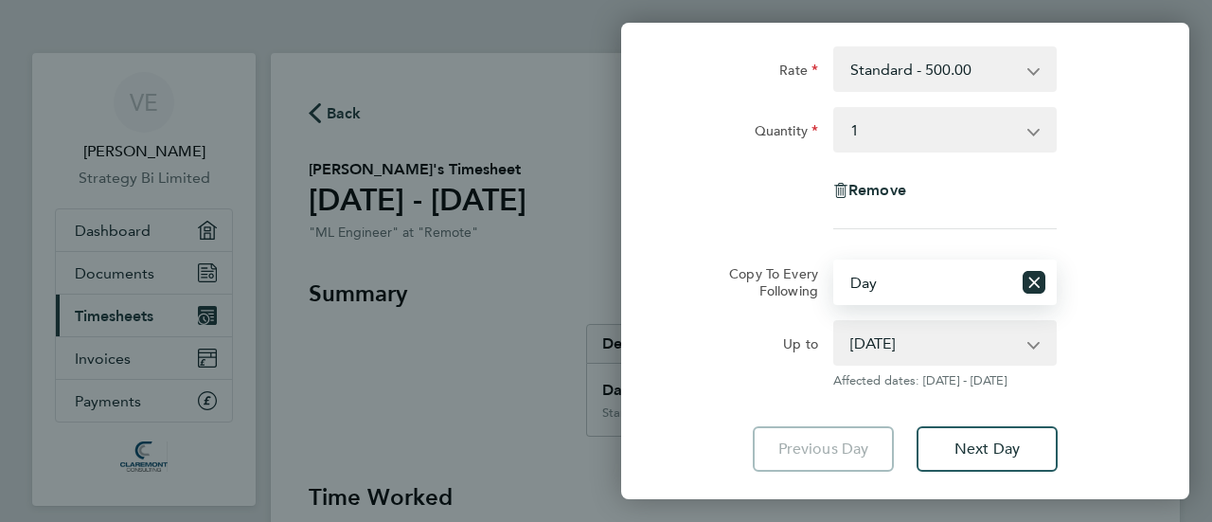
scroll to position [189, 0]
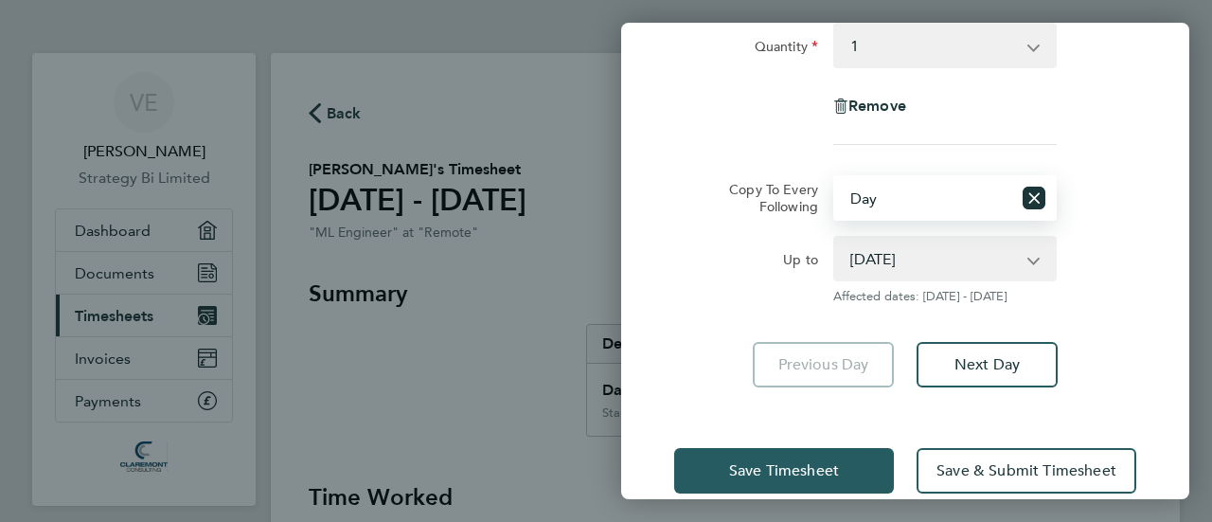
click at [729, 473] on span "Save Timesheet" at bounding box center [784, 470] width 110 height 19
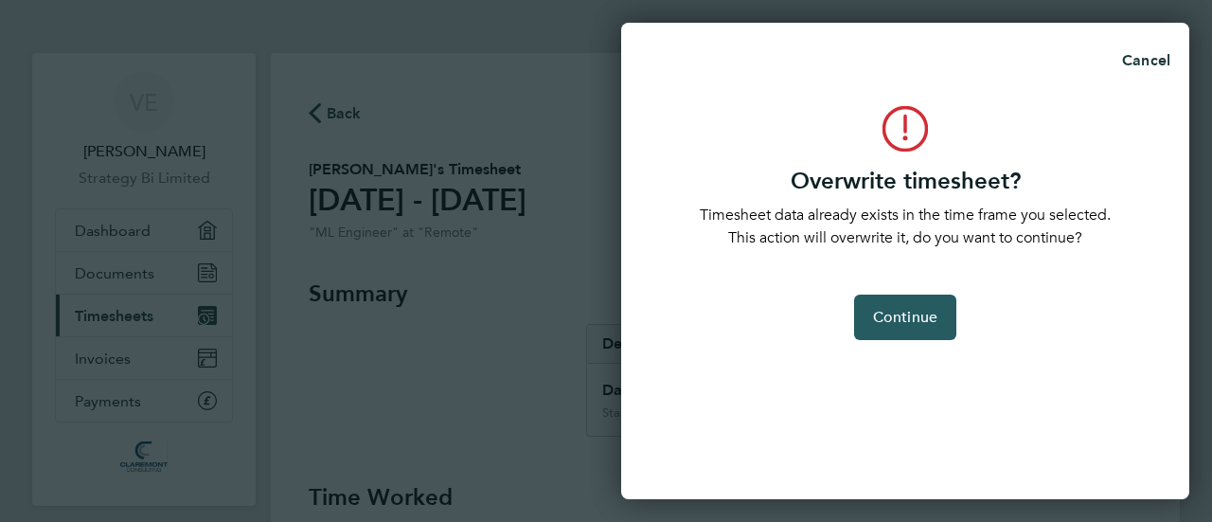
click at [933, 323] on span "Continue" at bounding box center [905, 317] width 64 height 19
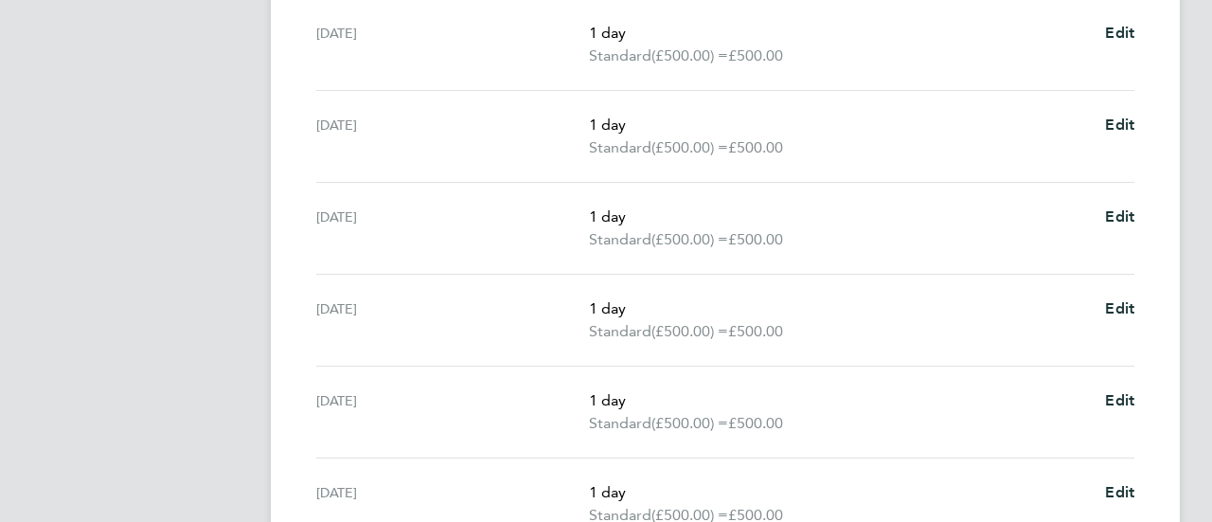
scroll to position [758, 0]
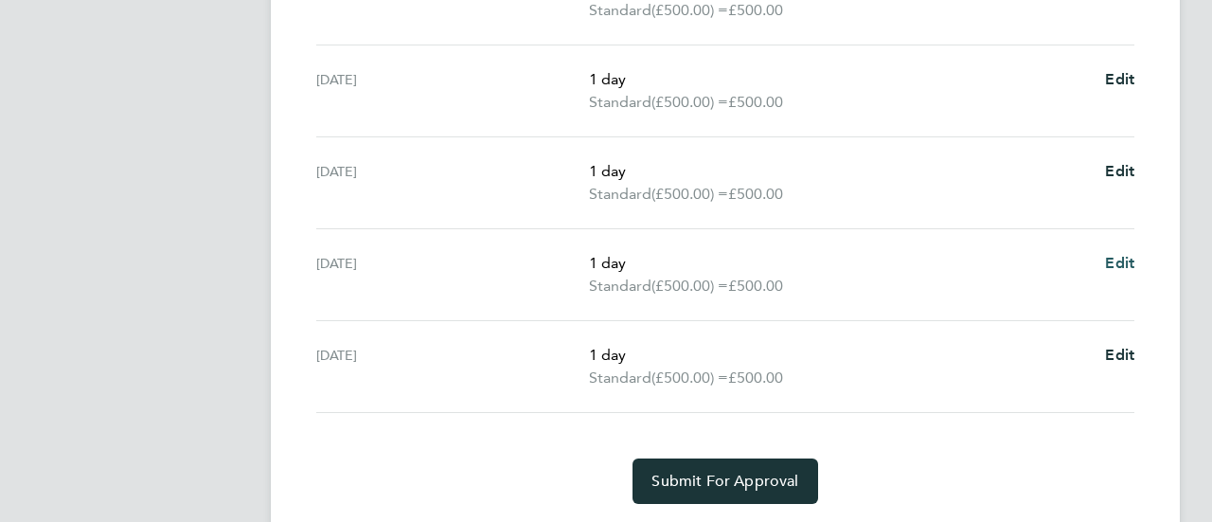
click at [1124, 261] on span "Edit" at bounding box center [1119, 263] width 29 height 18
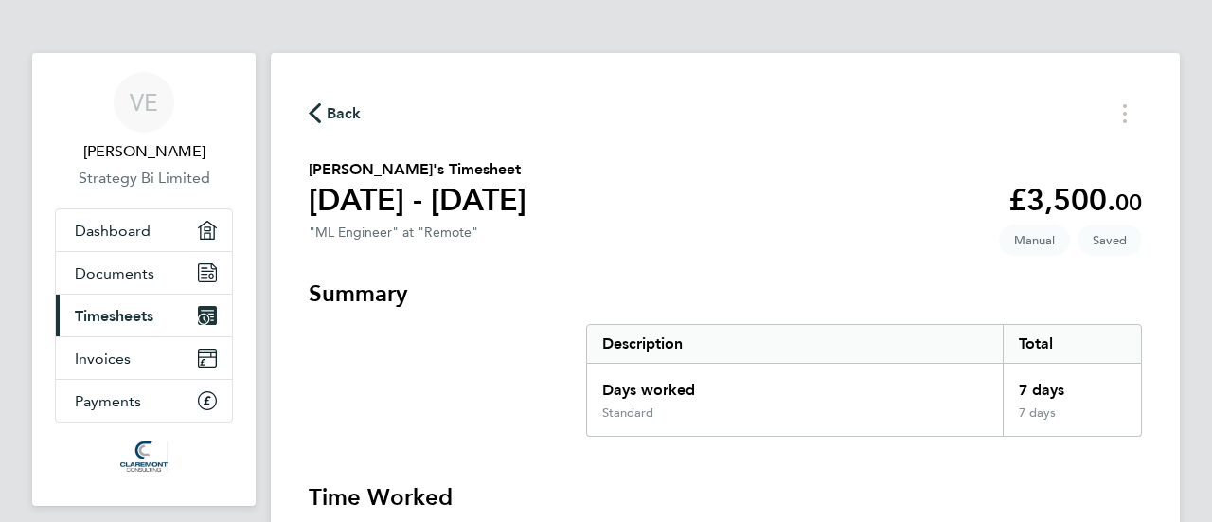
select select "1"
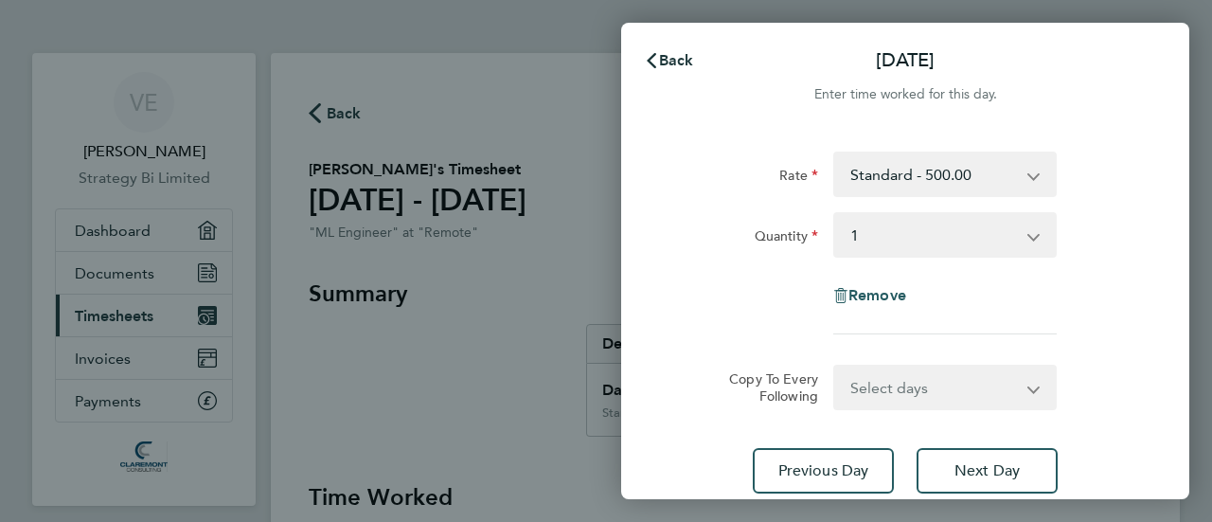
click at [866, 304] on span "Remove" at bounding box center [878, 295] width 58 height 18
select select "null"
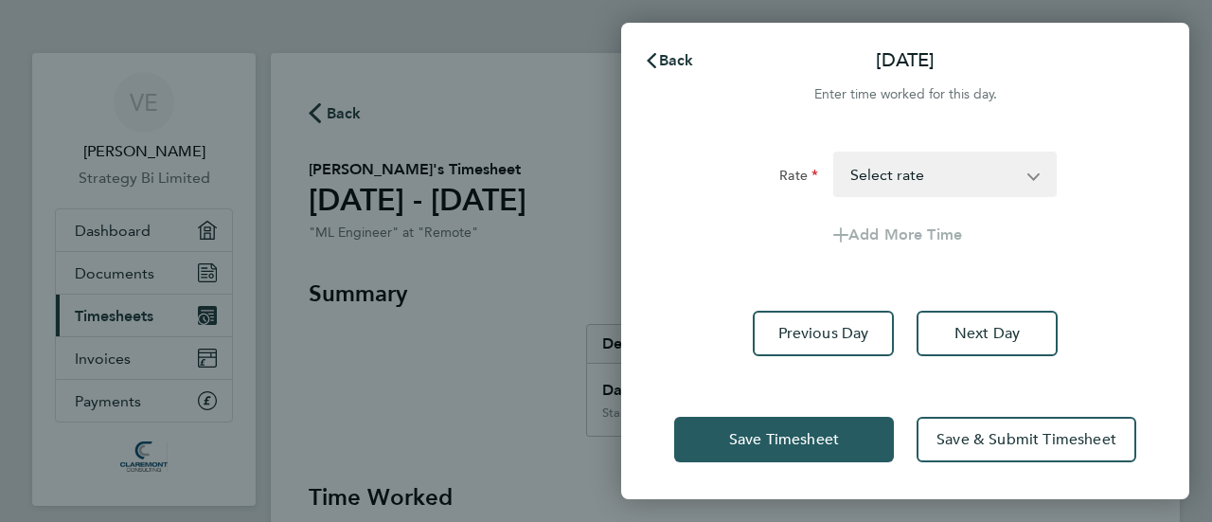
click at [806, 430] on span "Save Timesheet" at bounding box center [784, 439] width 110 height 19
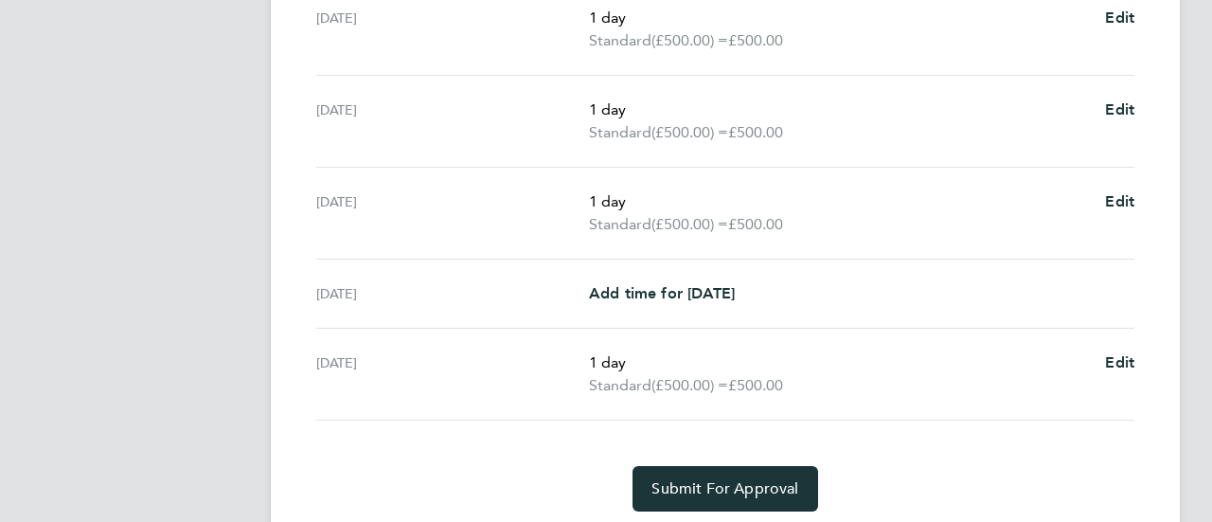
scroll to position [758, 0]
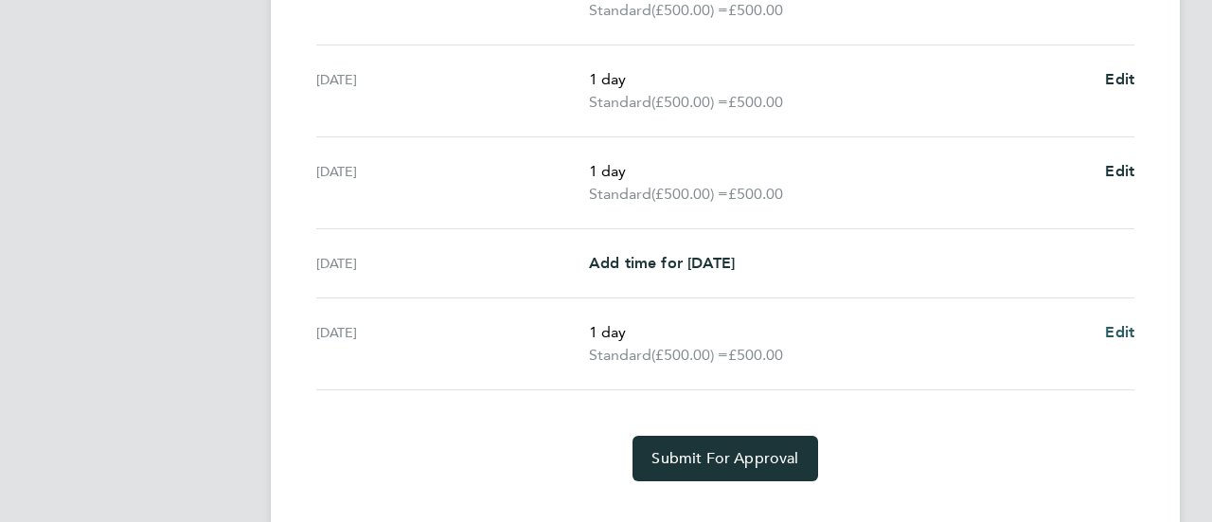
click at [1125, 323] on span "Edit" at bounding box center [1119, 332] width 29 height 18
select select "1"
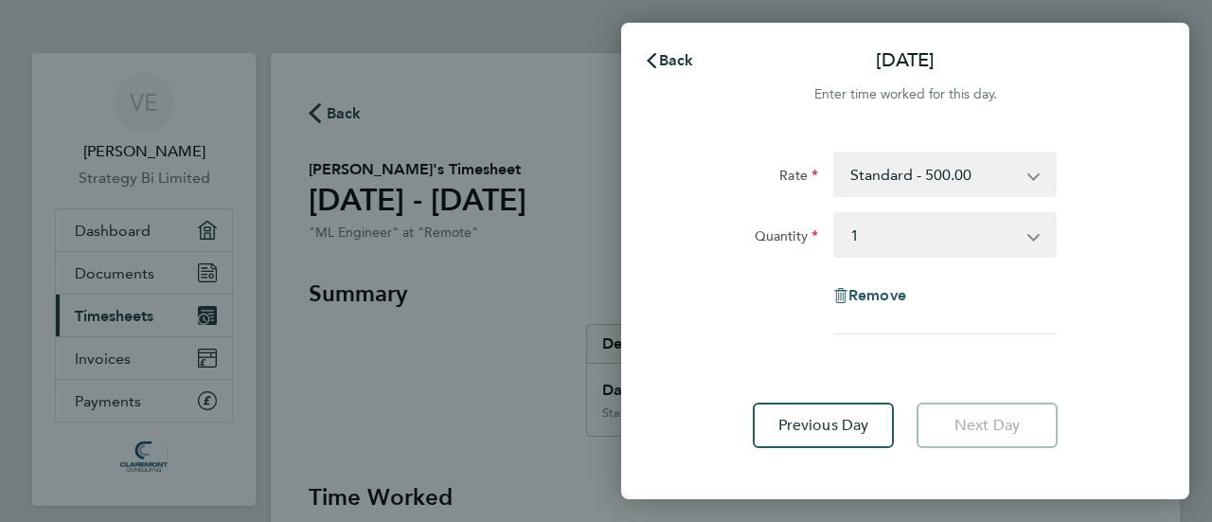
click at [871, 300] on span "Remove" at bounding box center [878, 295] width 58 height 18
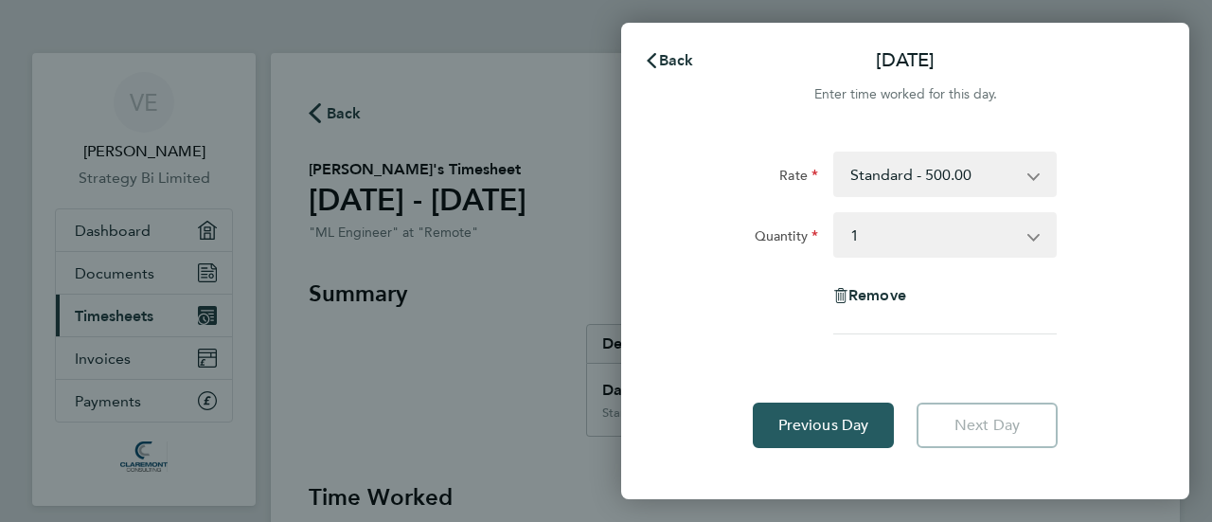
select select "null"
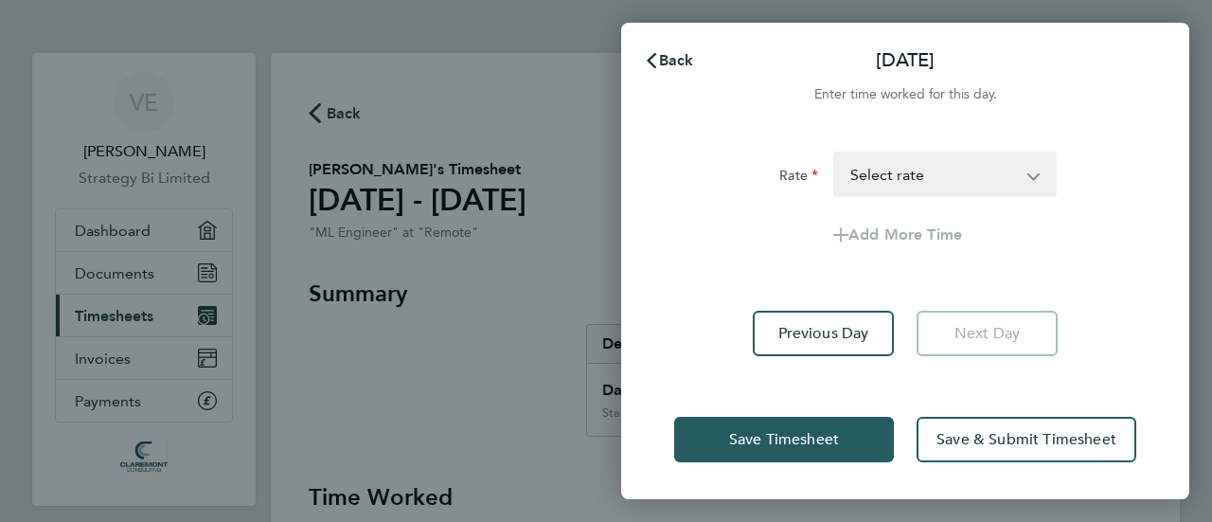
click at [794, 445] on span "Save Timesheet" at bounding box center [784, 439] width 110 height 19
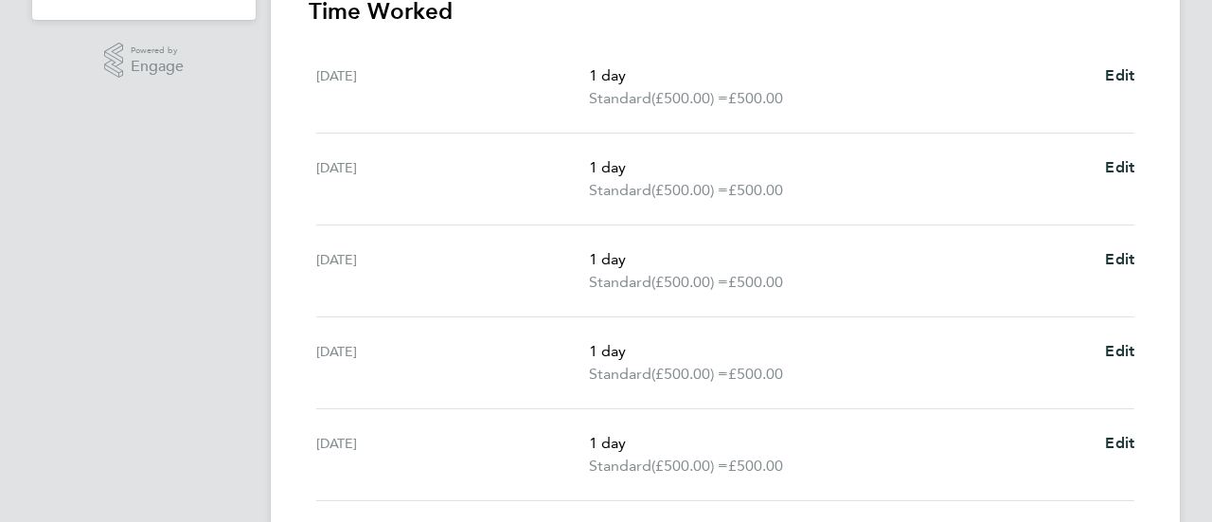
scroll to position [379, 0]
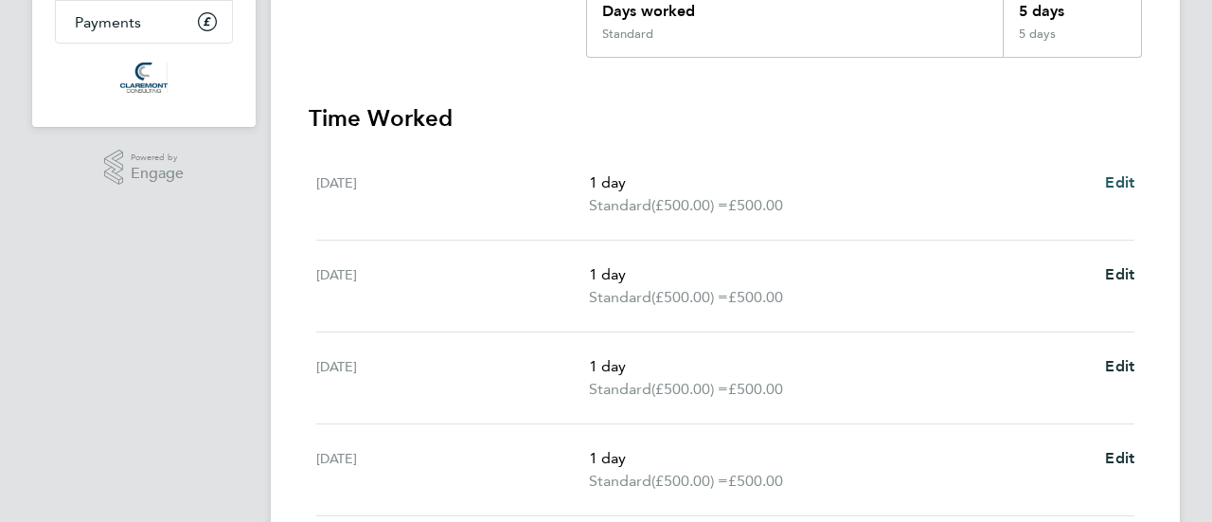
click at [1125, 181] on span "Edit" at bounding box center [1119, 182] width 29 height 18
select select "1"
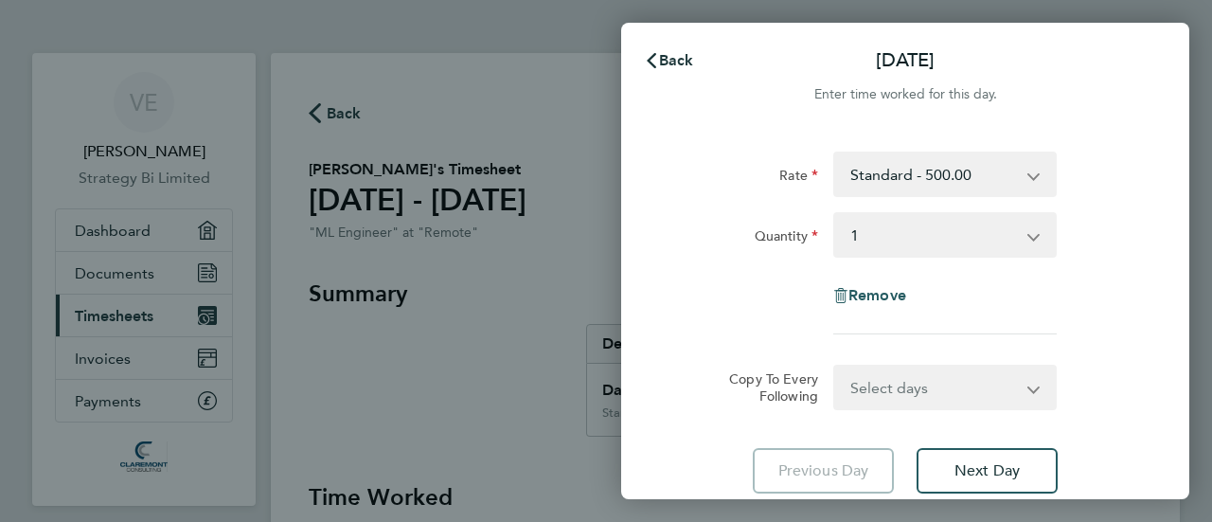
click at [892, 291] on span "Remove" at bounding box center [878, 295] width 58 height 18
select select "null"
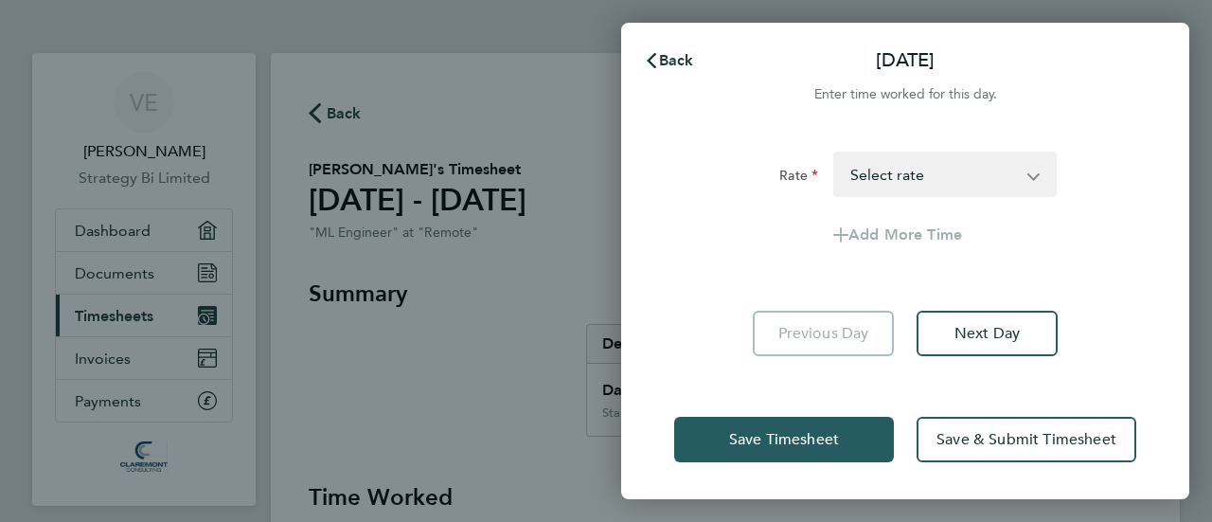
click at [816, 435] on span "Save Timesheet" at bounding box center [784, 439] width 110 height 19
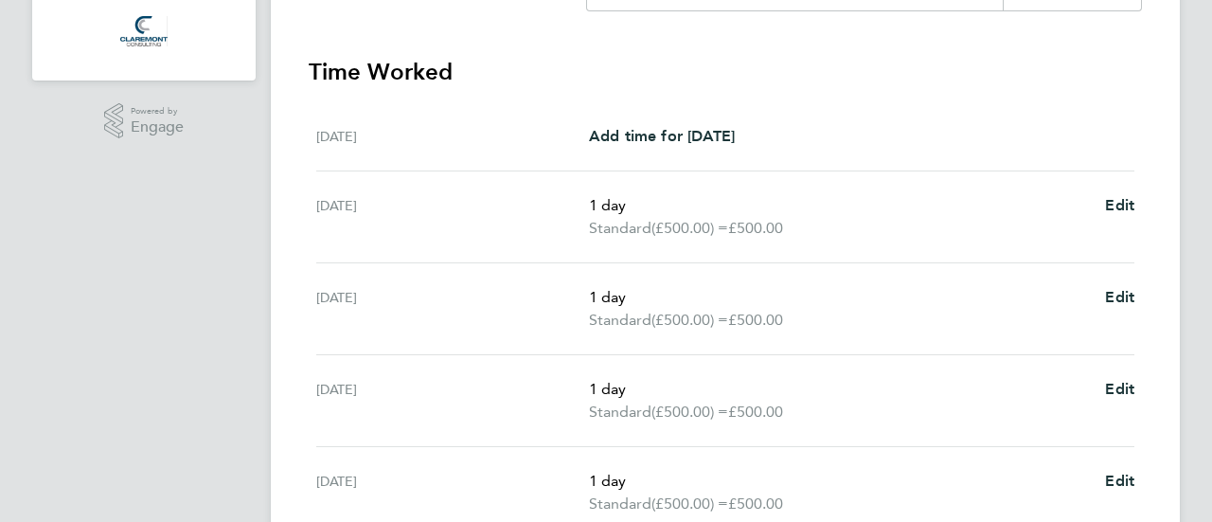
scroll to position [744, 0]
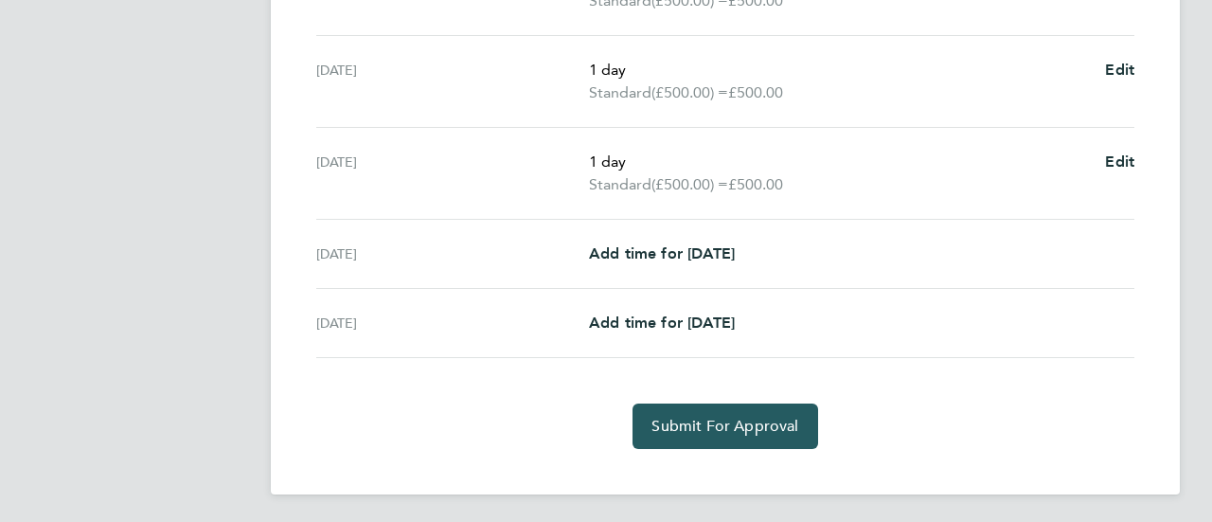
click at [738, 411] on button "Submit For Approval" at bounding box center [725, 425] width 185 height 45
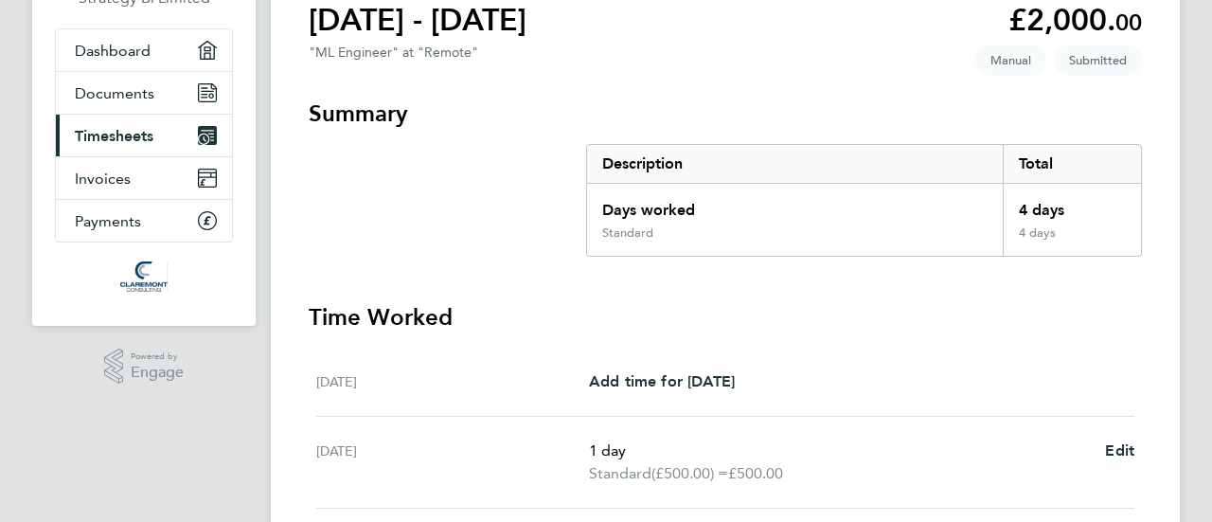
scroll to position [0, 0]
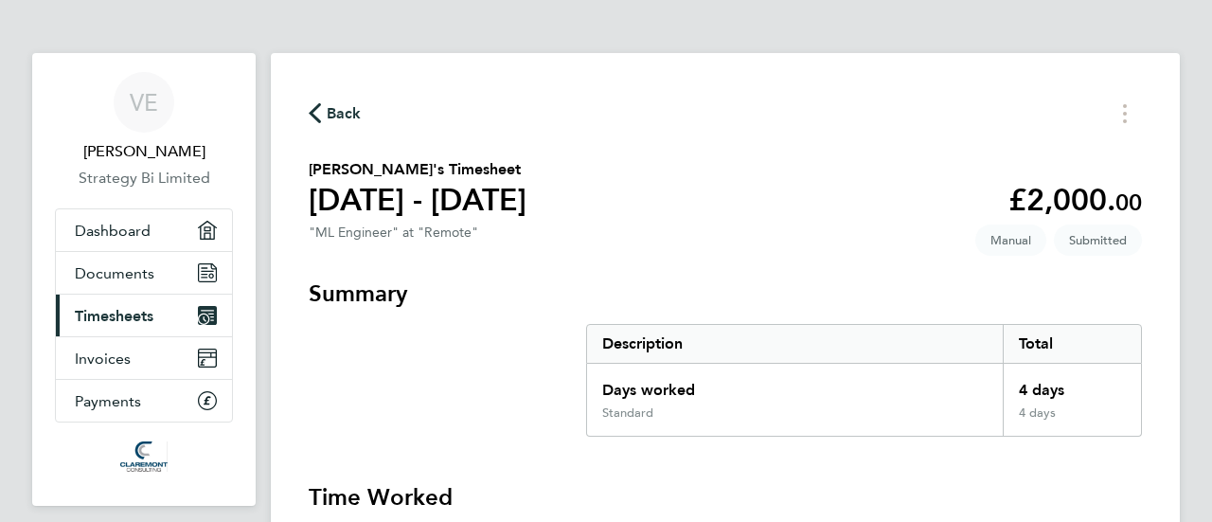
click at [114, 312] on span "Timesheets" at bounding box center [114, 316] width 79 height 18
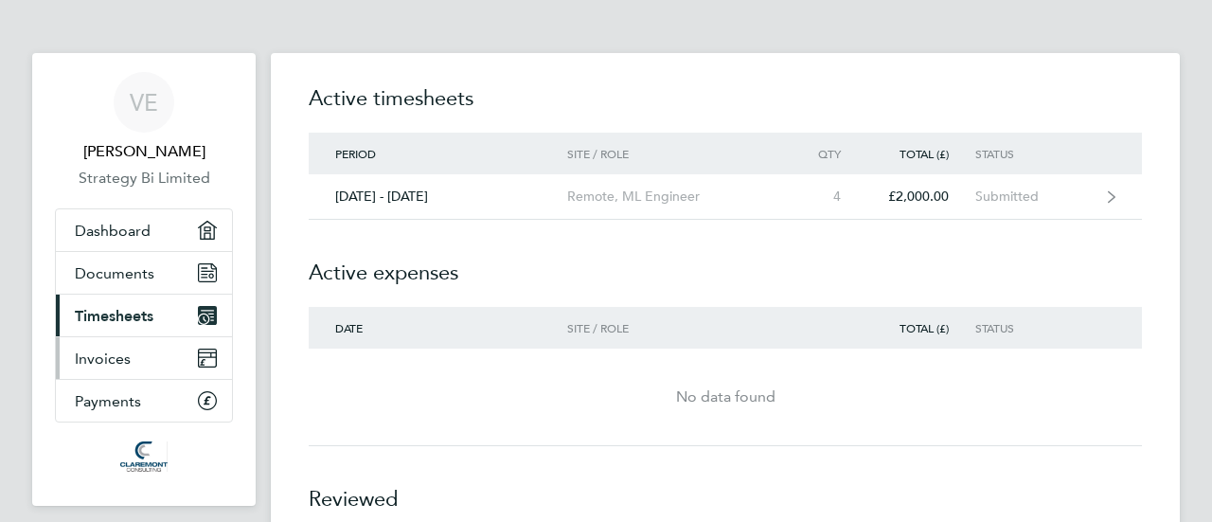
click at [102, 359] on span "Invoices" at bounding box center [103, 358] width 56 height 18
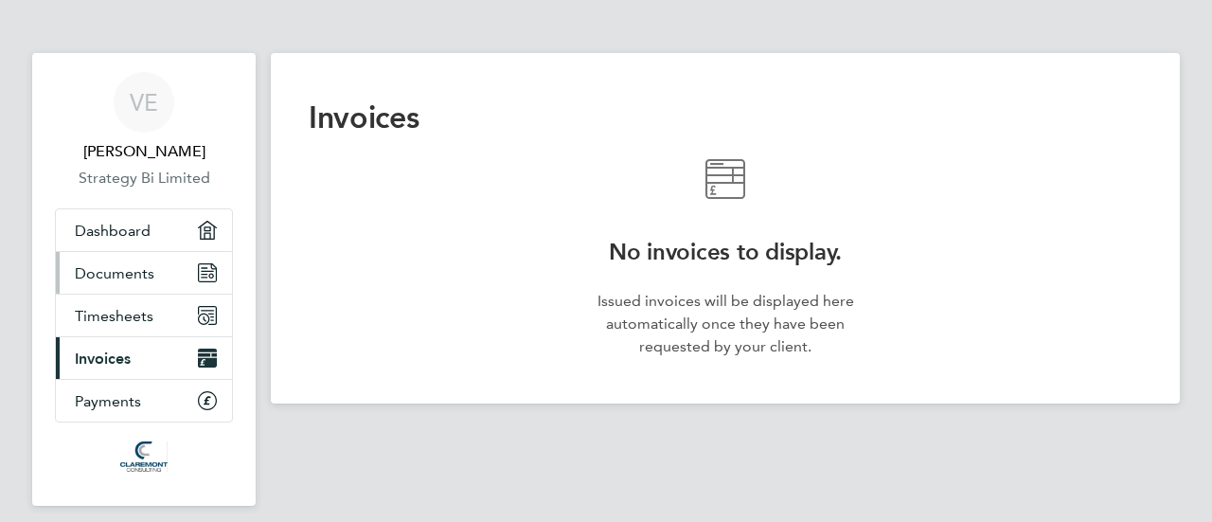
click at [106, 267] on span "Documents" at bounding box center [115, 273] width 80 height 18
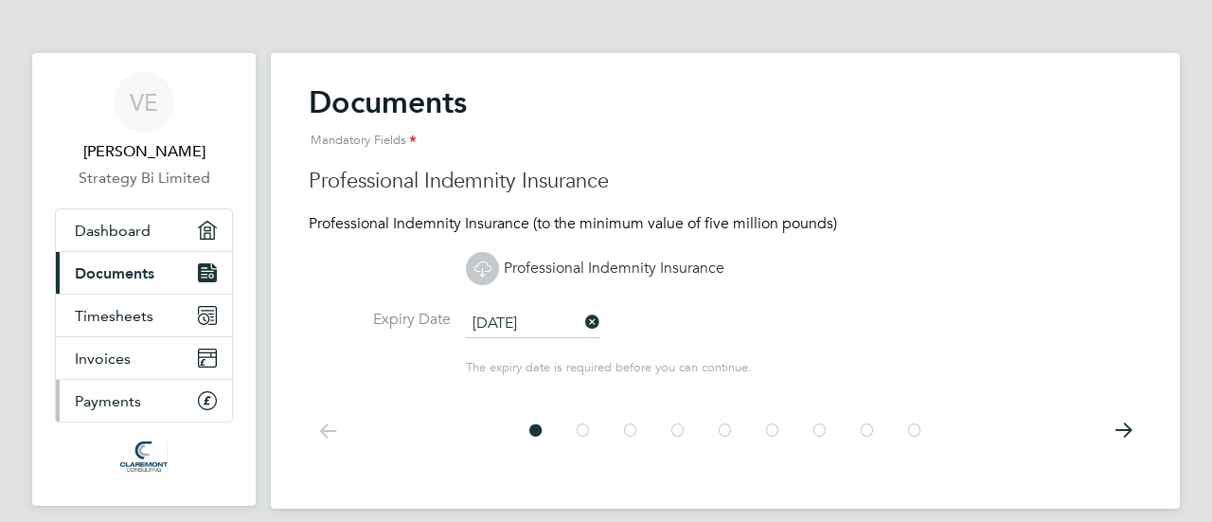
click at [106, 410] on link "Payments" at bounding box center [144, 401] width 176 height 42
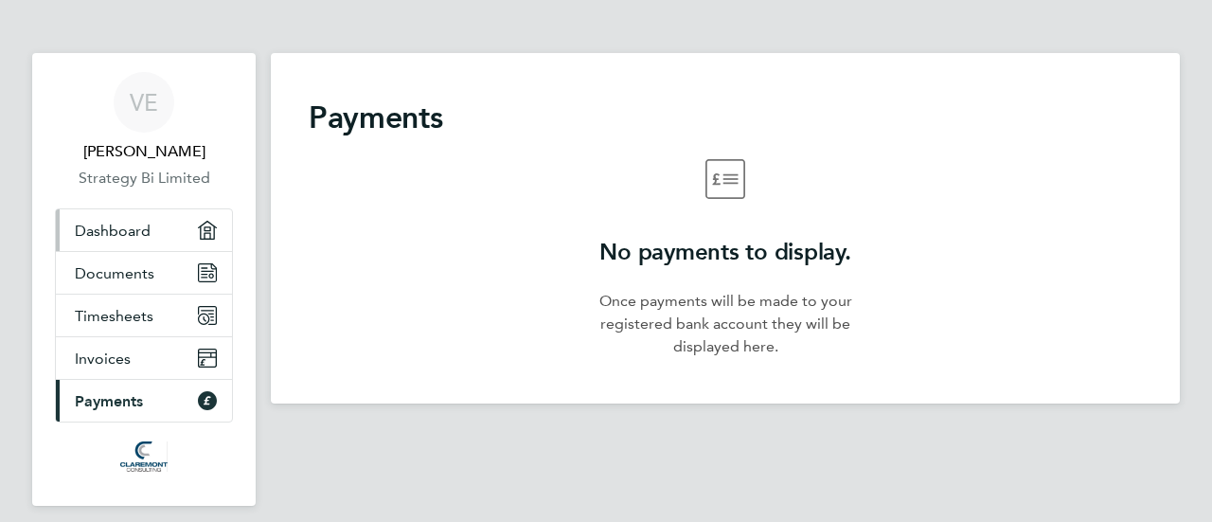
click at [103, 230] on span "Dashboard" at bounding box center [113, 231] width 76 height 18
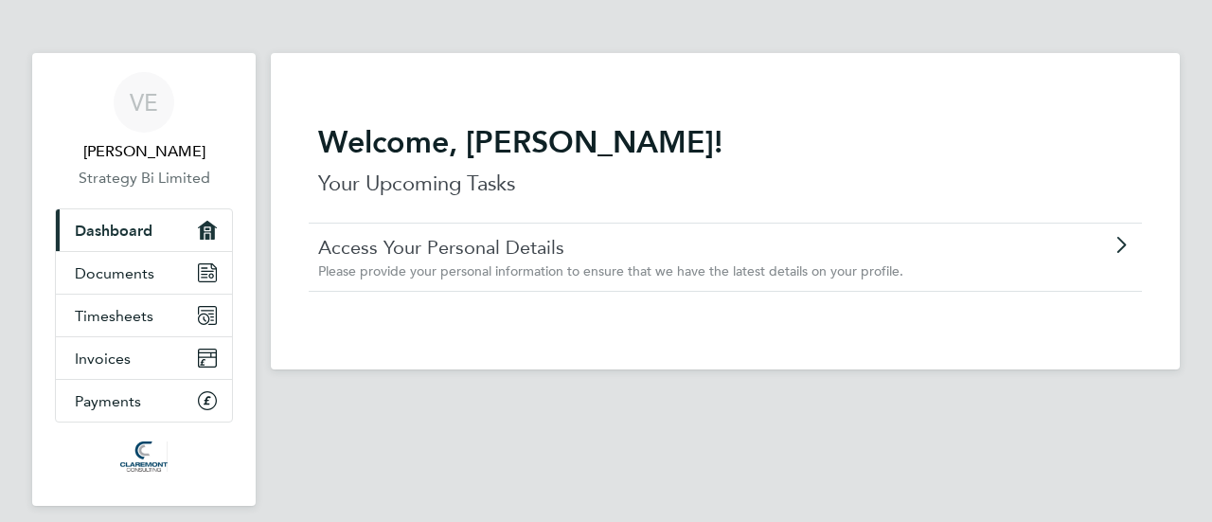
click at [402, 143] on h2 "Welcome, [PERSON_NAME]!" at bounding box center [725, 142] width 814 height 38
